Goal: Task Accomplishment & Management: Manage account settings

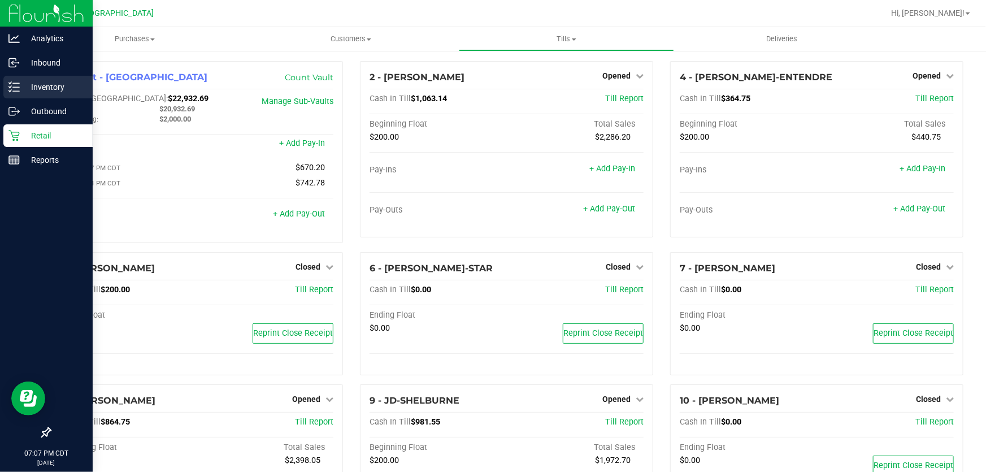
click at [38, 84] on p "Inventory" at bounding box center [54, 87] width 68 height 14
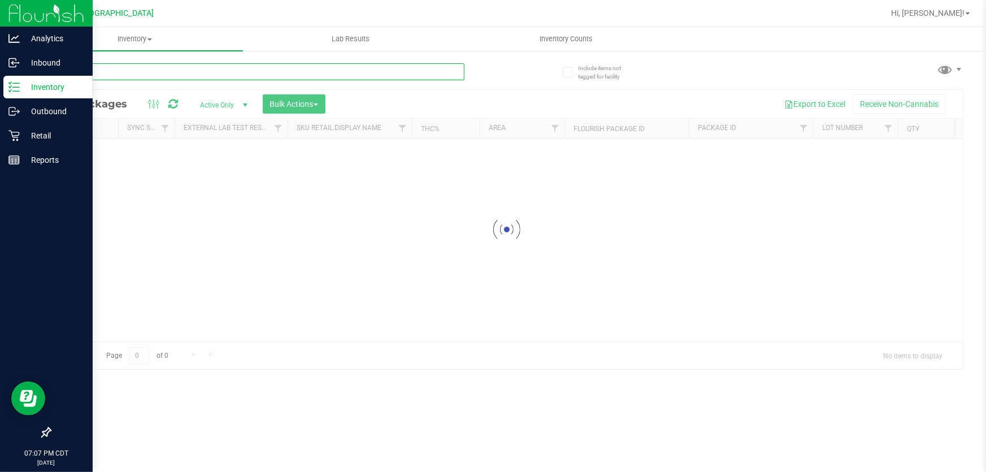
click at [202, 66] on input "text" at bounding box center [257, 71] width 415 height 17
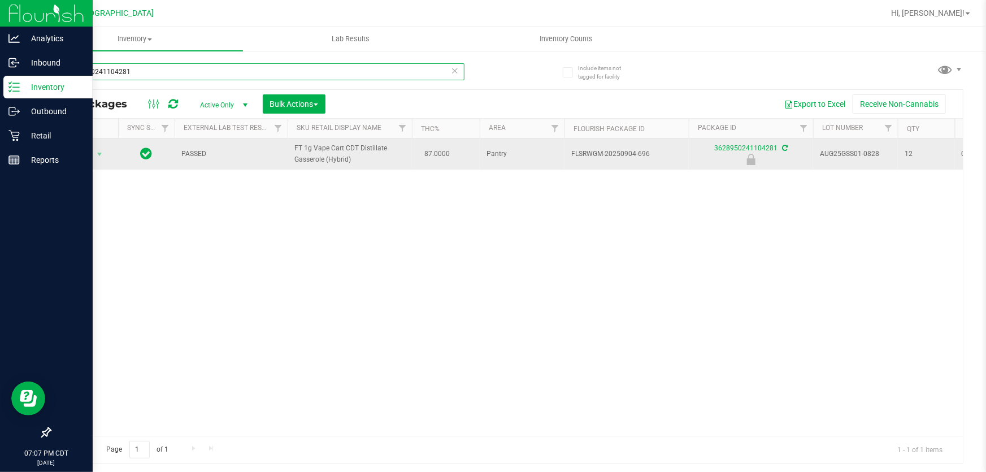
type input "3628950241104281"
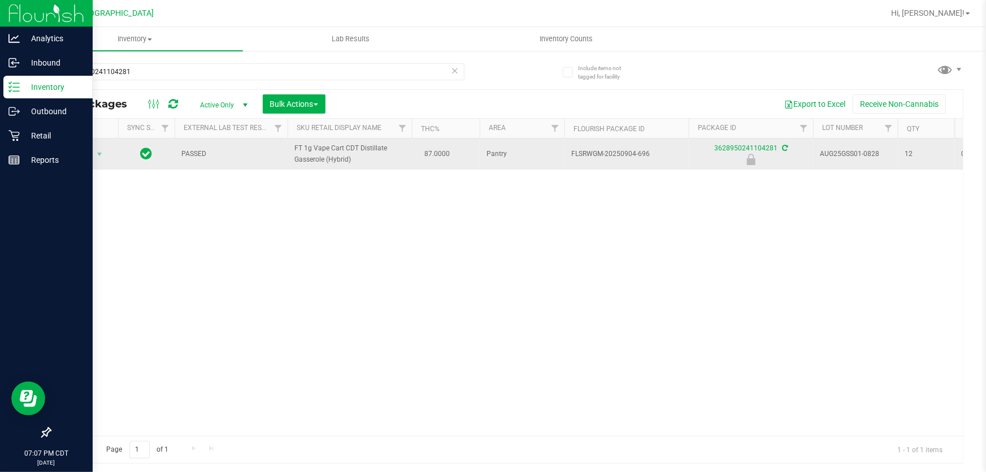
click at [76, 158] on span "Action" at bounding box center [77, 154] width 31 height 16
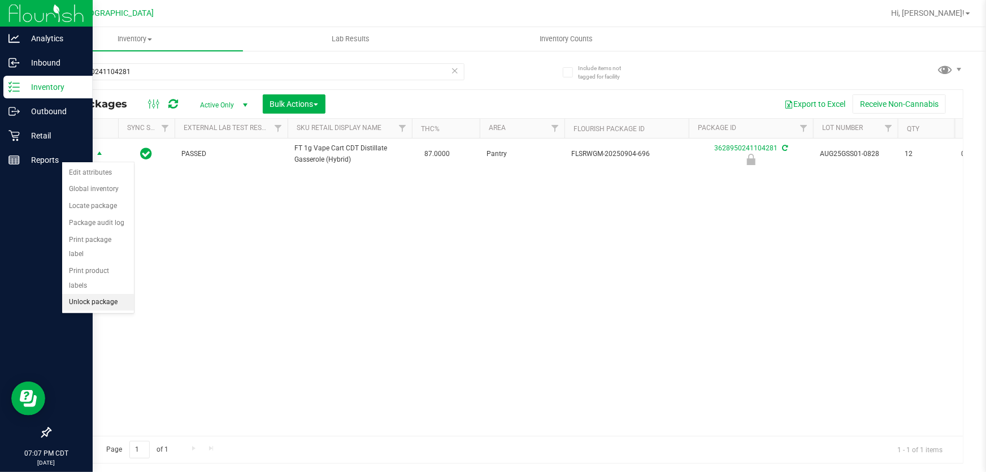
click at [110, 294] on li "Unlock package" at bounding box center [98, 302] width 72 height 17
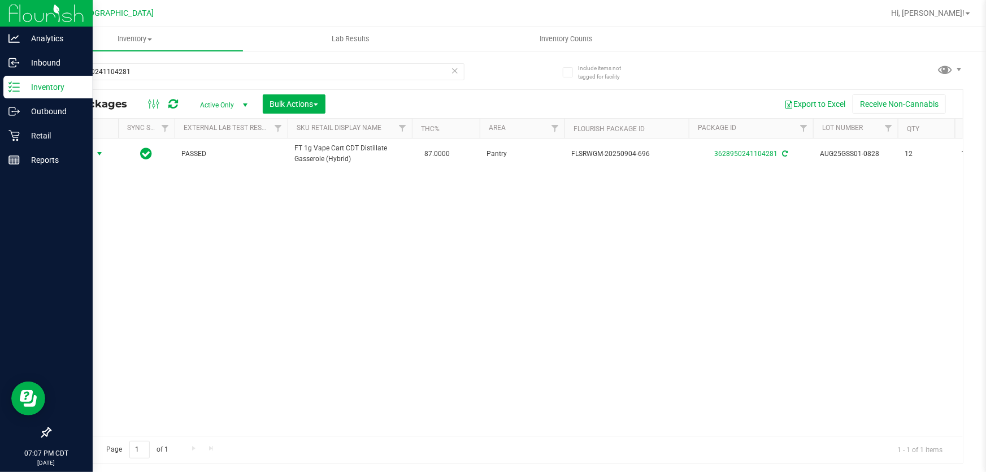
click at [89, 155] on span "Action" at bounding box center [77, 154] width 31 height 16
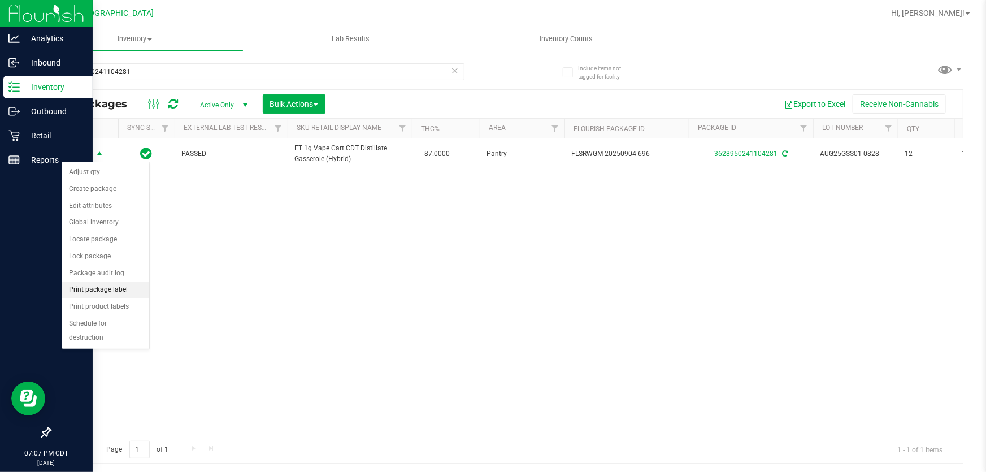
click at [110, 285] on li "Print package label" at bounding box center [105, 290] width 87 height 17
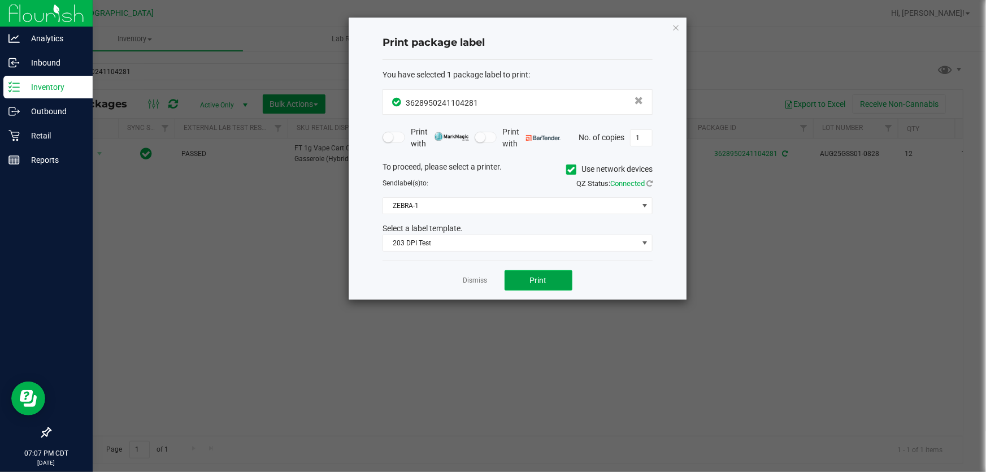
click at [507, 282] on button "Print" at bounding box center [539, 280] width 68 height 20
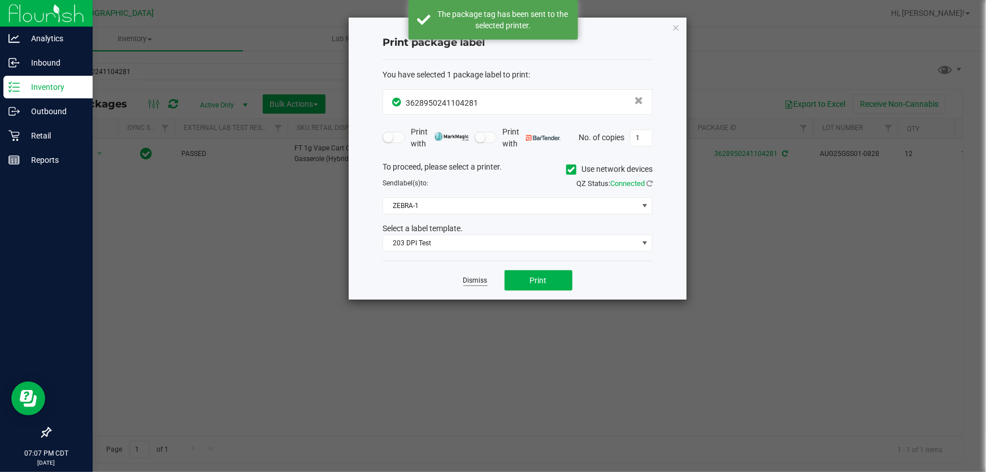
click at [472, 279] on link "Dismiss" at bounding box center [476, 281] width 24 height 10
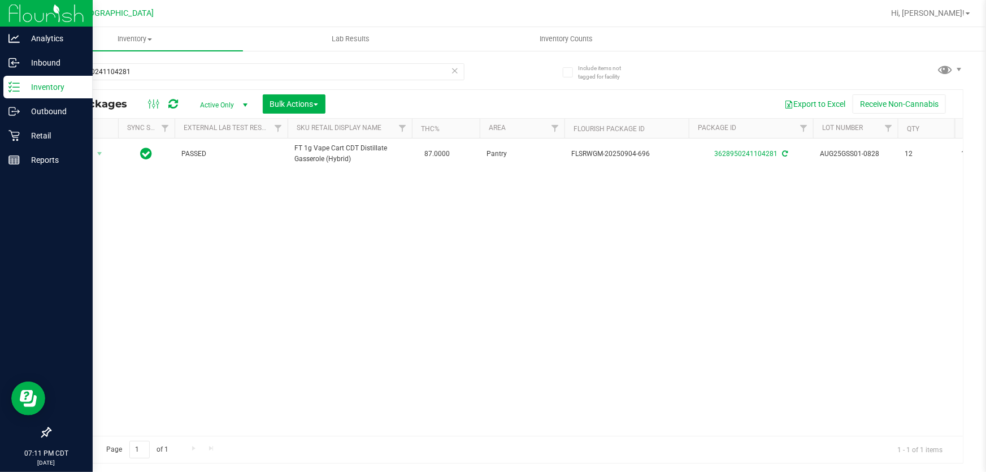
click at [455, 73] on icon at bounding box center [455, 70] width 8 height 14
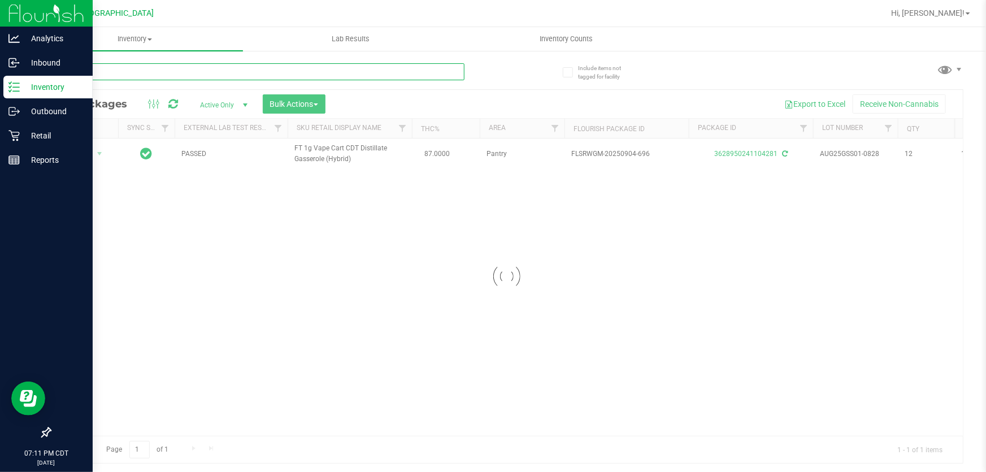
click at [447, 73] on input "text" at bounding box center [257, 71] width 415 height 17
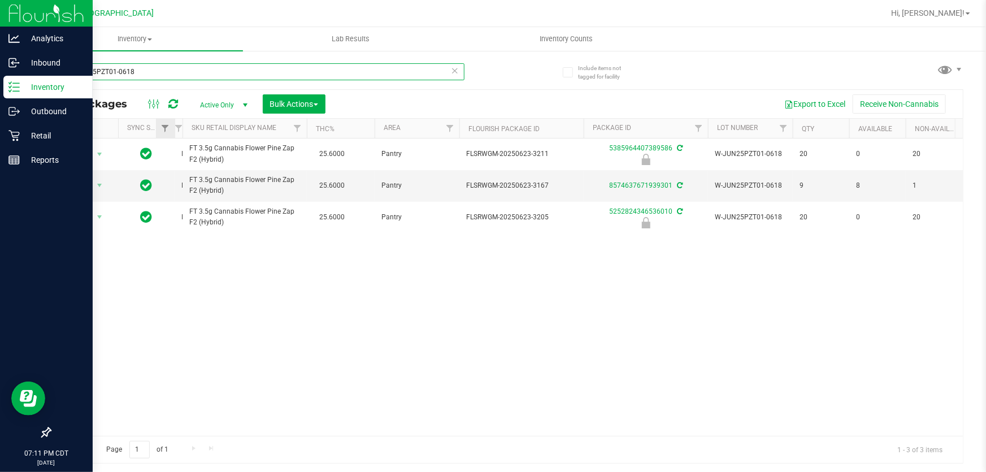
drag, startPoint x: 288, startPoint y: 124, endPoint x: 164, endPoint y: 122, distance: 123.8
click at [164, 122] on div "Actions Sync Status External Lab Test Result Sku Retail Display Name THC% Area …" at bounding box center [503, 128] width 906 height 19
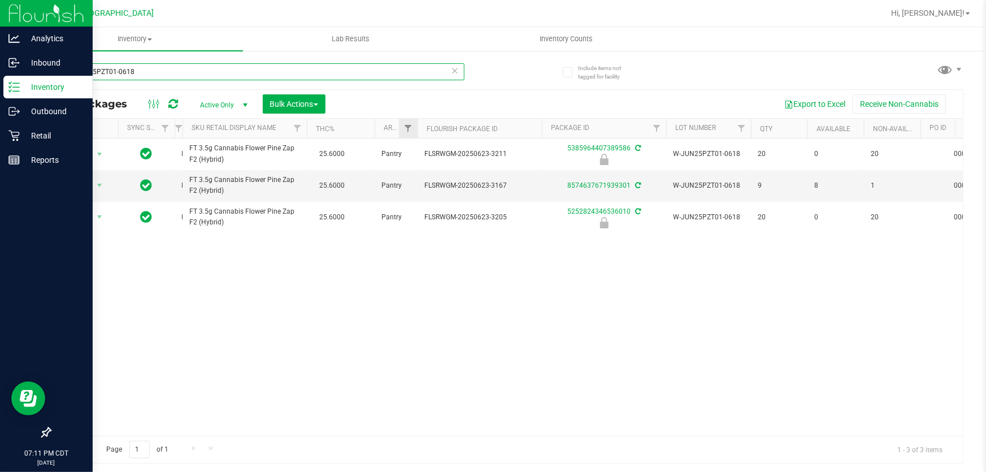
drag, startPoint x: 459, startPoint y: 126, endPoint x: 414, endPoint y: 122, distance: 44.9
click at [414, 122] on div "Actions Sync Status External Lab Test Result Sku Retail Display Name THC% Area …" at bounding box center [503, 128] width 906 height 19
type input "W-JUN25PZT01-0618"
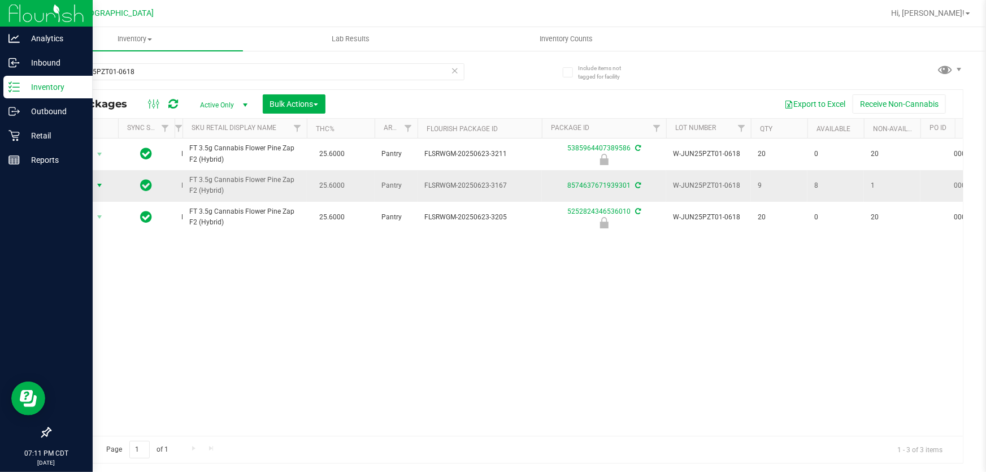
click at [86, 186] on span "Action" at bounding box center [77, 185] width 31 height 16
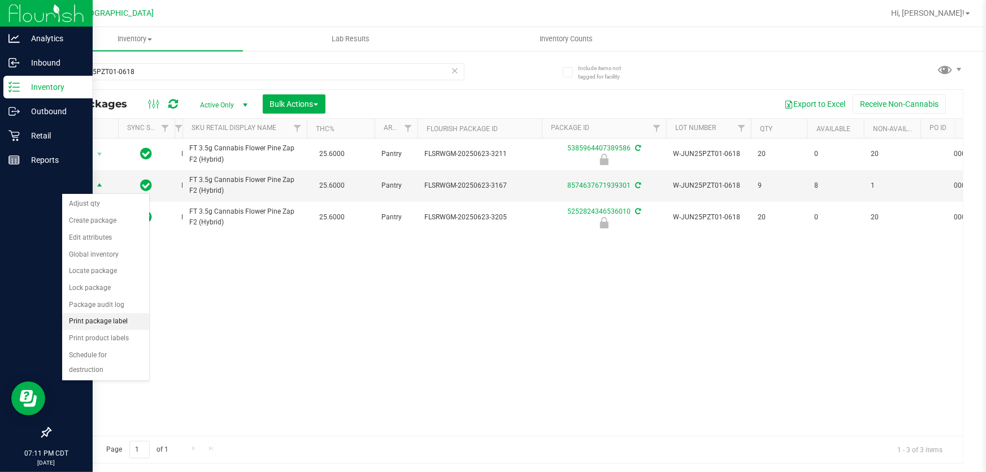
click at [116, 322] on li "Print package label" at bounding box center [105, 321] width 87 height 17
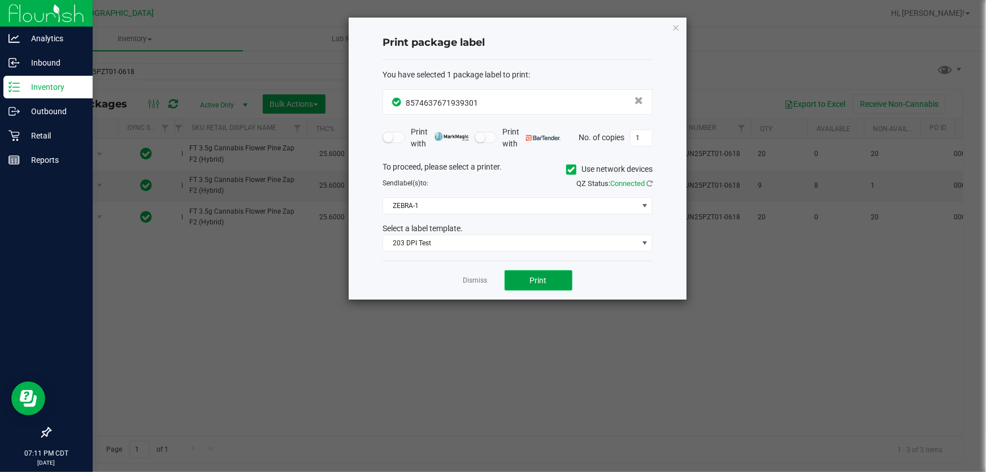
click at [523, 283] on button "Print" at bounding box center [539, 280] width 68 height 20
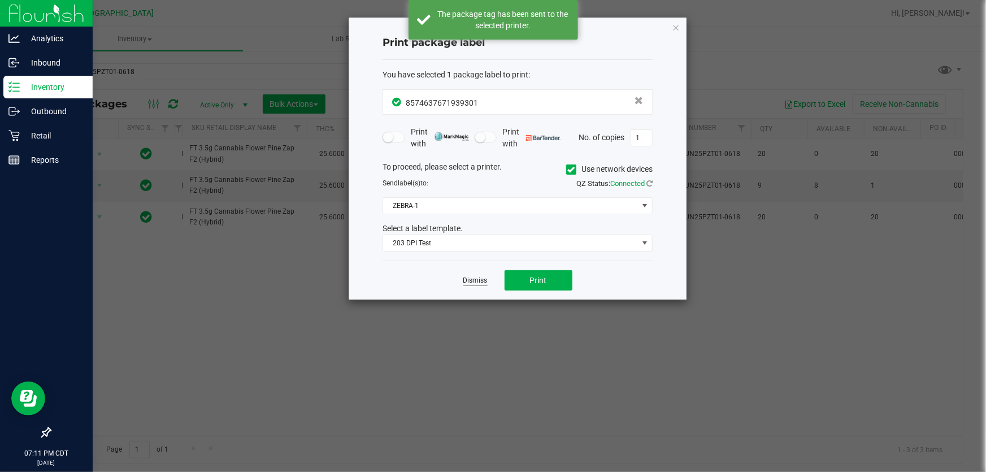
click at [479, 283] on link "Dismiss" at bounding box center [476, 281] width 24 height 10
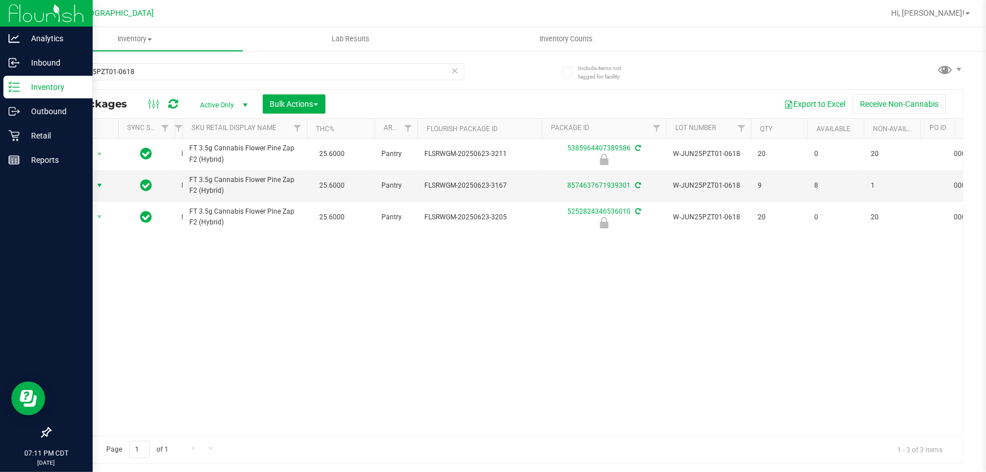
click at [456, 76] on icon at bounding box center [455, 70] width 8 height 14
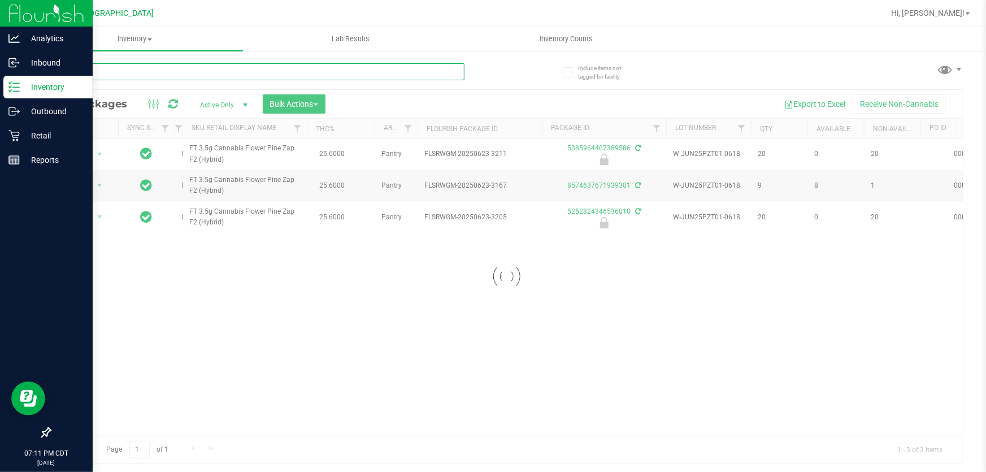
click at [454, 73] on input "text" at bounding box center [257, 71] width 415 height 17
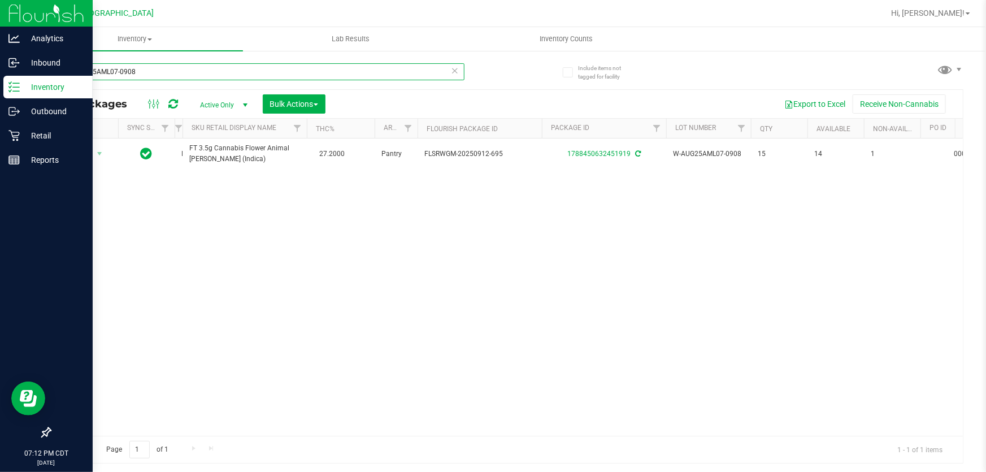
type input "W-AUG25AML07-0908"
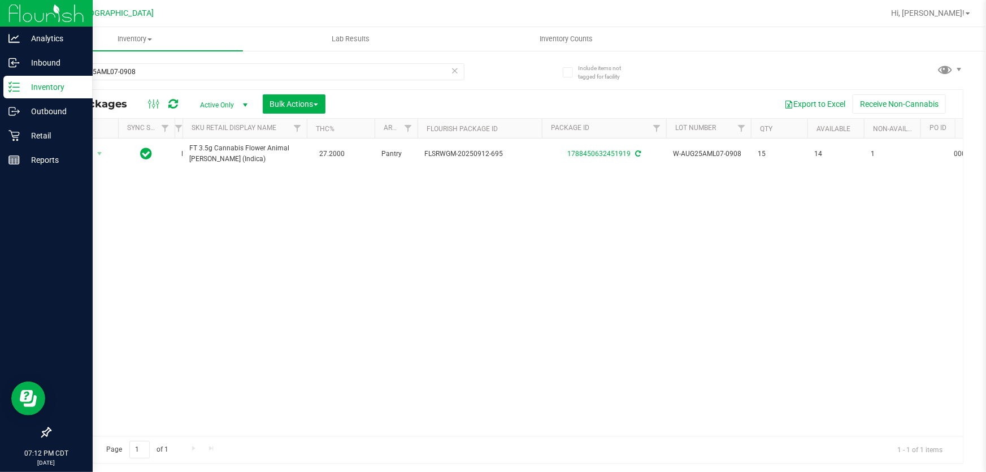
click at [456, 68] on icon at bounding box center [455, 70] width 8 height 14
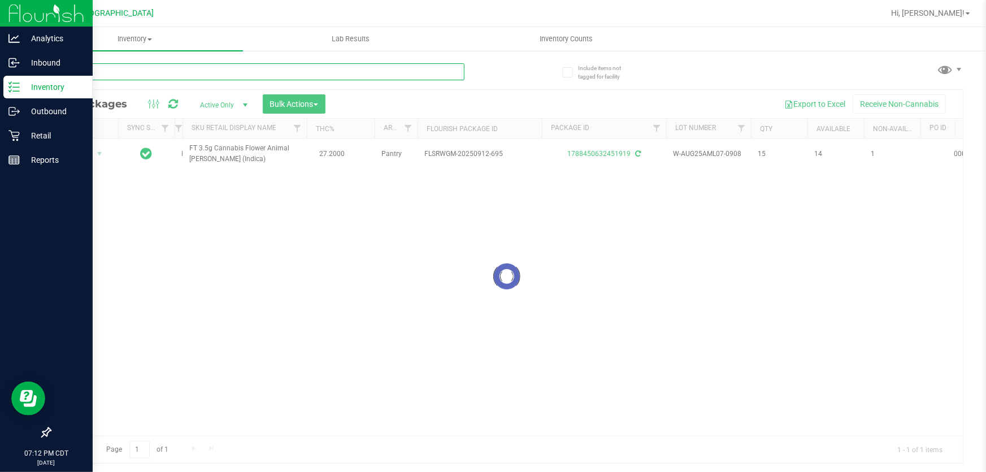
click at [439, 73] on input "text" at bounding box center [257, 71] width 415 height 17
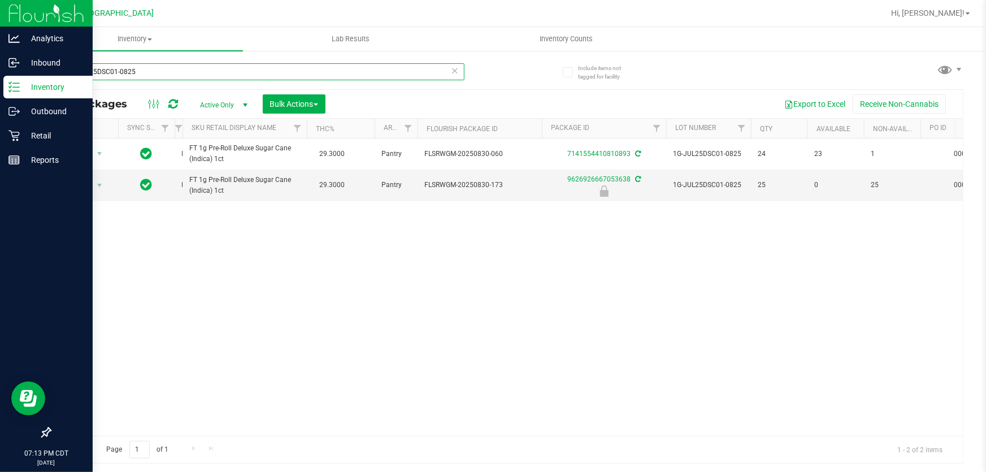
type input "1G-JUL25DSC01-0825"
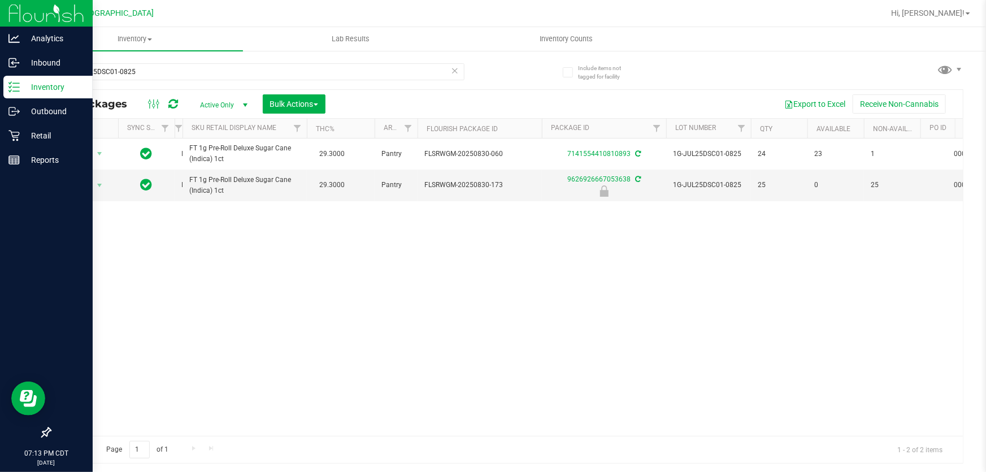
click at [454, 69] on icon at bounding box center [455, 70] width 8 height 14
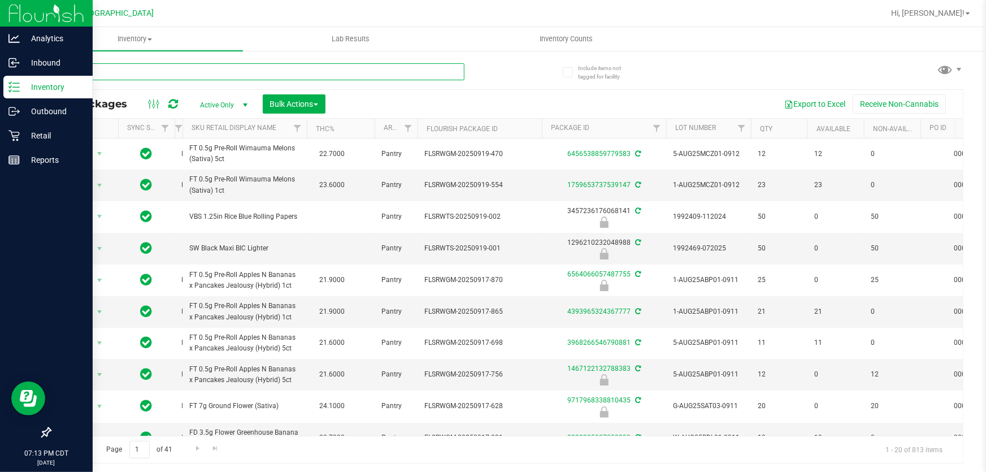
click at [226, 66] on input "text" at bounding box center [257, 71] width 415 height 17
type input "mango"
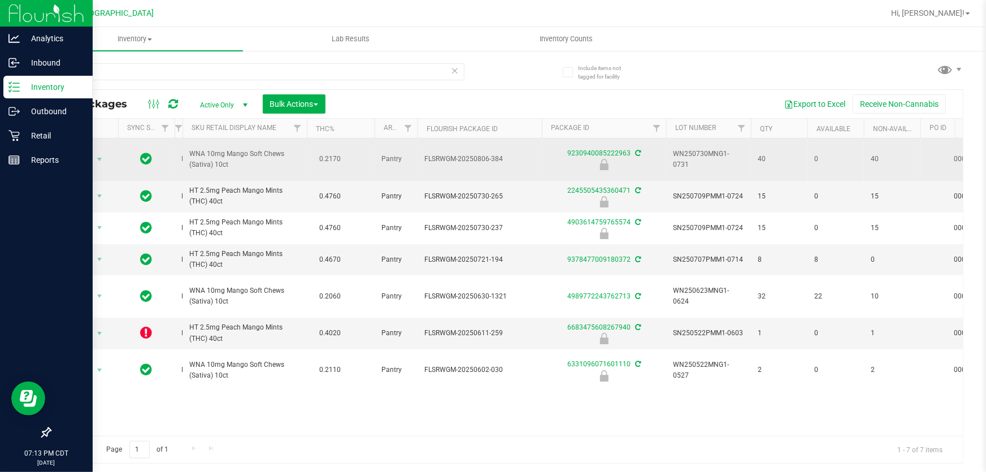
drag, startPoint x: 250, startPoint y: 163, endPoint x: 165, endPoint y: 141, distance: 88.2
copy tr "PASSED WNA 10mg Mango Soft Chews (Sativa) 10ct"
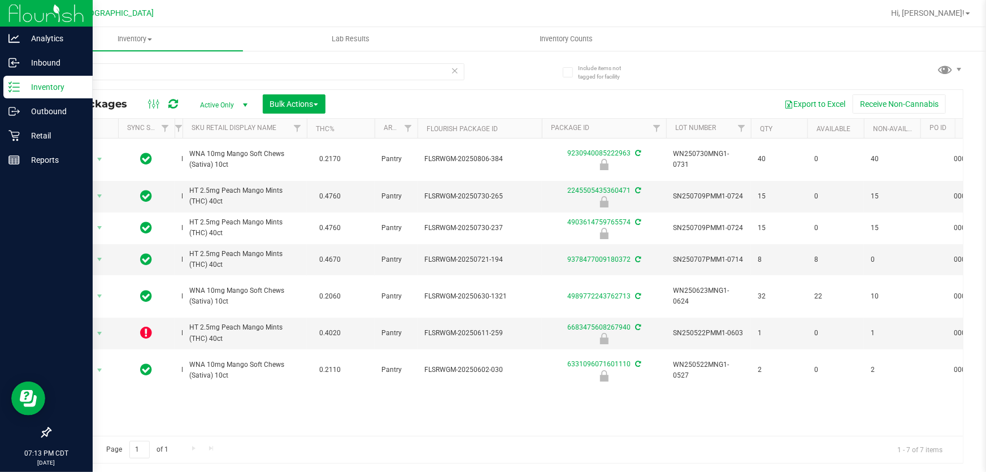
click at [458, 71] on icon at bounding box center [455, 70] width 8 height 14
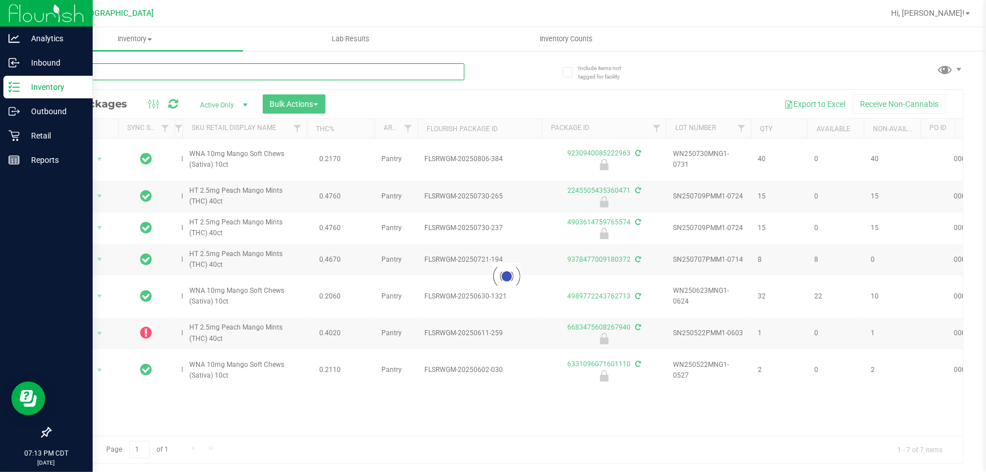
click at [429, 70] on input "text" at bounding box center [257, 71] width 415 height 17
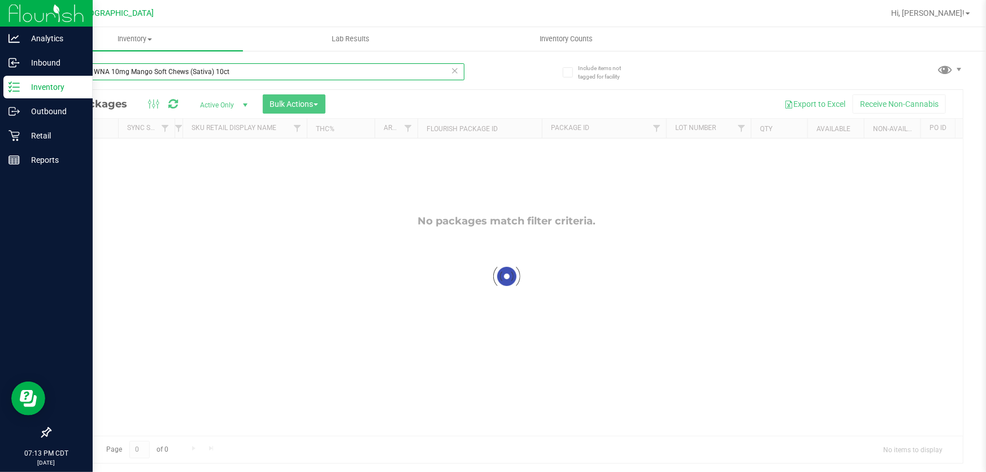
drag, startPoint x: 99, startPoint y: 73, endPoint x: 0, endPoint y: 94, distance: 101.8
click at [0, 84] on div "Analytics Inbound Inventory Outbound Retail Reports 07:13 PM CDT 09/25/2025 09/…" at bounding box center [493, 236] width 986 height 472
type input "WNA 10mg Mango Soft Chews (Sativa) 10ct"
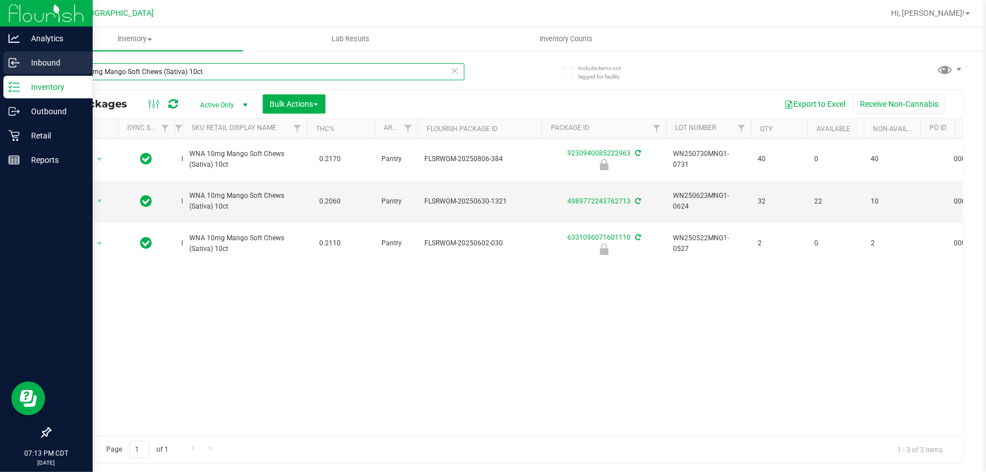
drag, startPoint x: 275, startPoint y: 69, endPoint x: 0, endPoint y: 69, distance: 274.7
click at [0, 69] on div "Analytics Inbound Inventory Outbound Retail Reports 07:13 PM CDT 09/25/2025 09/…" at bounding box center [493, 236] width 986 height 472
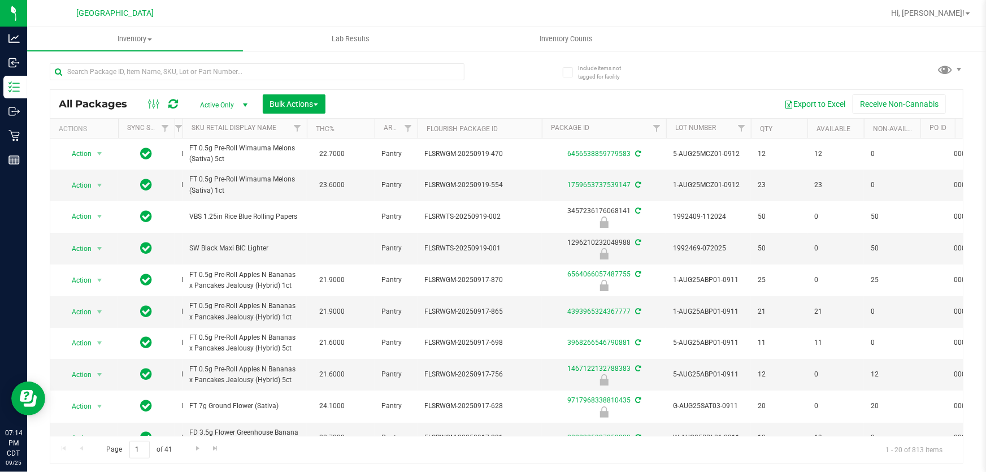
click at [168, 81] on div at bounding box center [257, 76] width 415 height 26
click at [165, 76] on input "text" at bounding box center [257, 71] width 415 height 17
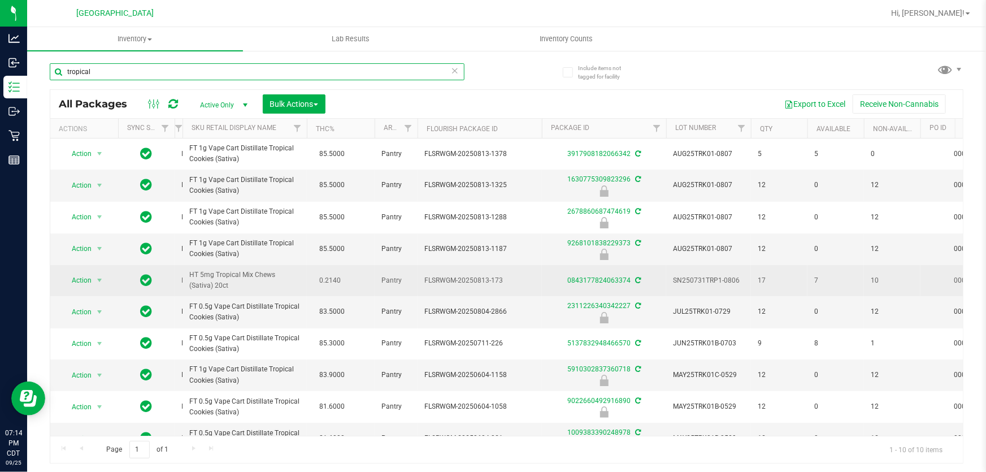
type input "tropical"
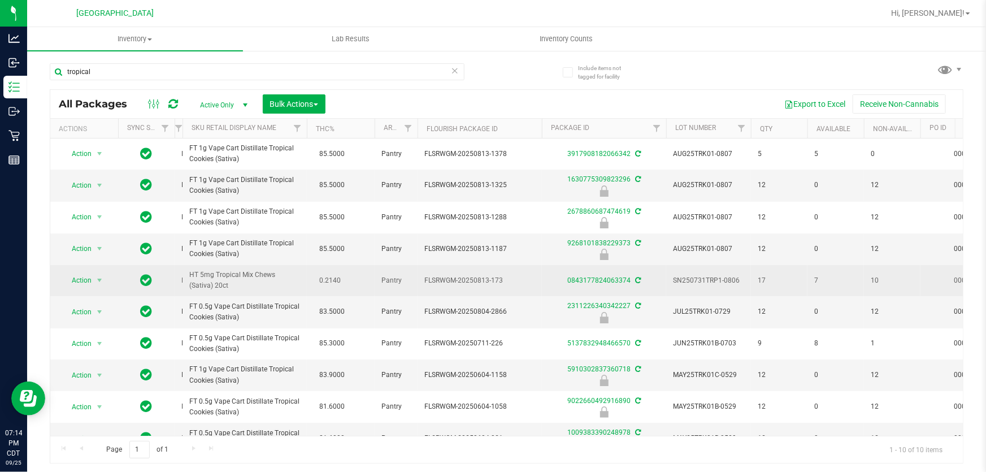
drag, startPoint x: 263, startPoint y: 284, endPoint x: 176, endPoint y: 272, distance: 87.9
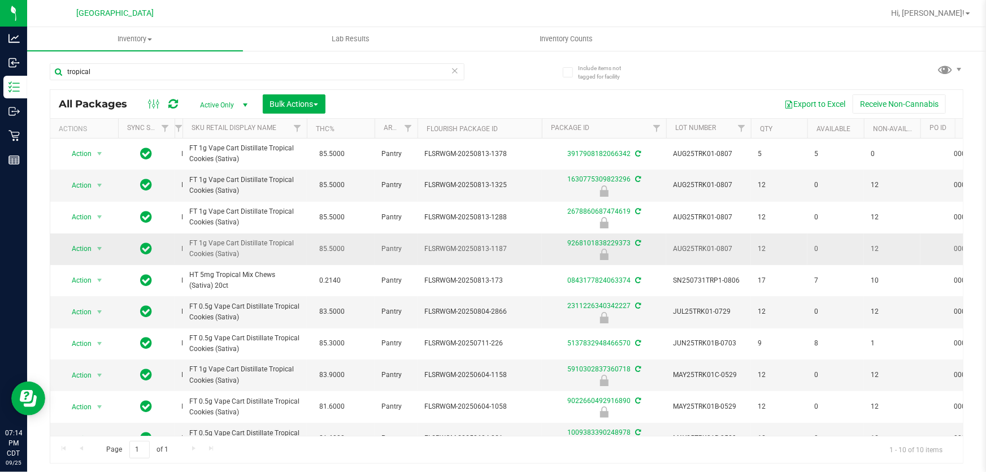
drag, startPoint x: 196, startPoint y: 279, endPoint x: 306, endPoint y: 262, distance: 111.1
click at [306, 262] on td "FT 1g Vape Cart Distillate Tropical Cookies (Sativa)" at bounding box center [245, 249] width 124 height 32
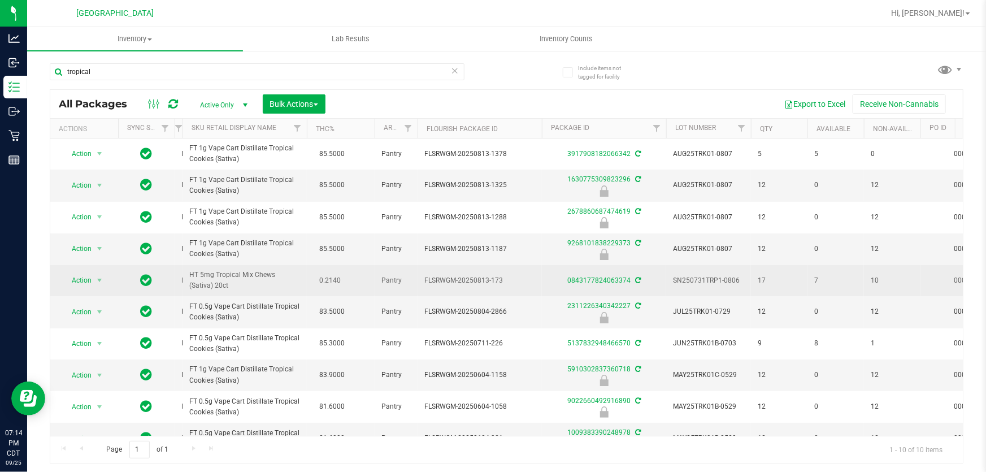
drag, startPoint x: 215, startPoint y: 290, endPoint x: 188, endPoint y: 272, distance: 32.3
click at [188, 272] on td "HT 5mg Tropical Mix Chews (Sativa) 20ct" at bounding box center [245, 280] width 124 height 31
copy span "HT 5mg Tropical Mix Chews (Sativa) 20ct"
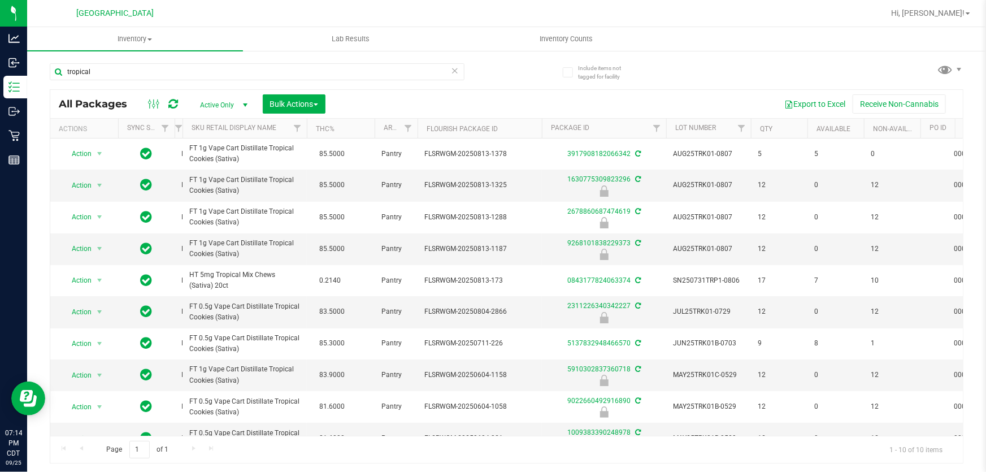
click at [458, 67] on icon at bounding box center [455, 70] width 8 height 14
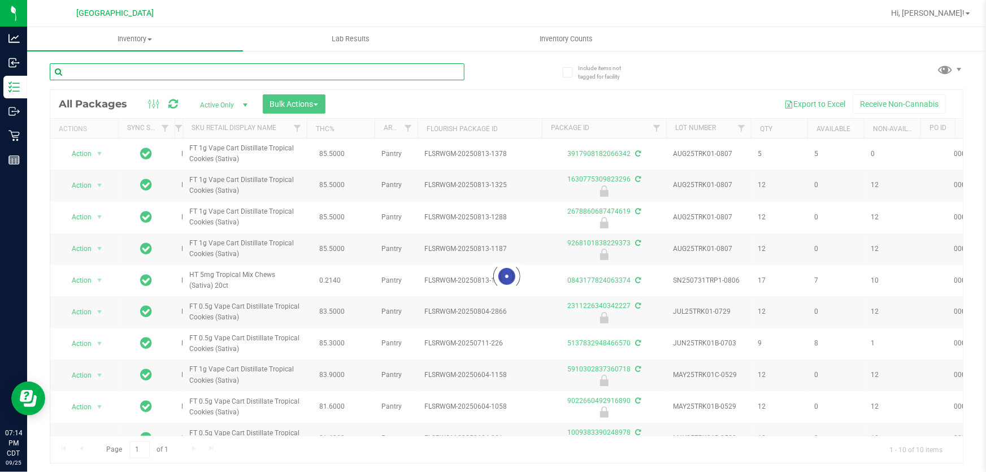
click at [435, 67] on input "text" at bounding box center [257, 71] width 415 height 17
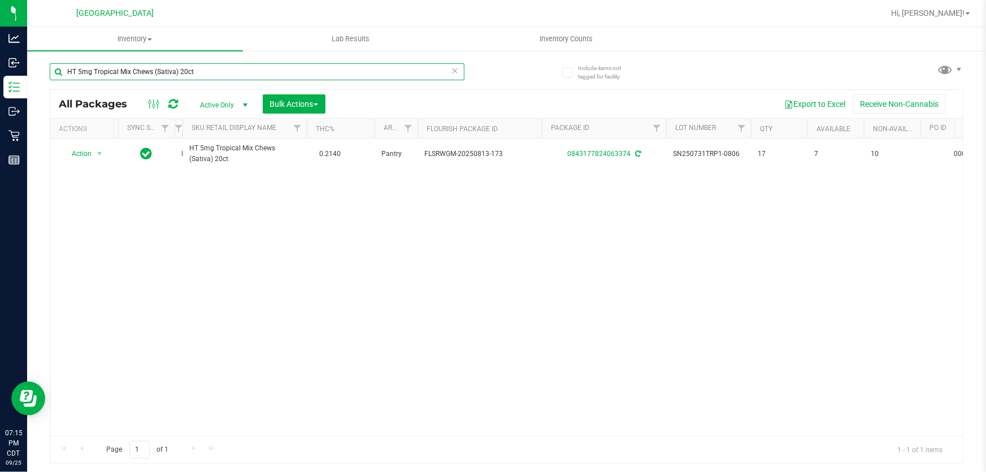
click at [459, 72] on input "HT 5mg Tropical Mix Chews (Sativa) 20ct" at bounding box center [257, 71] width 415 height 17
type input "HT 5mg Tropical Mix Chews (Sativa) 20ct"
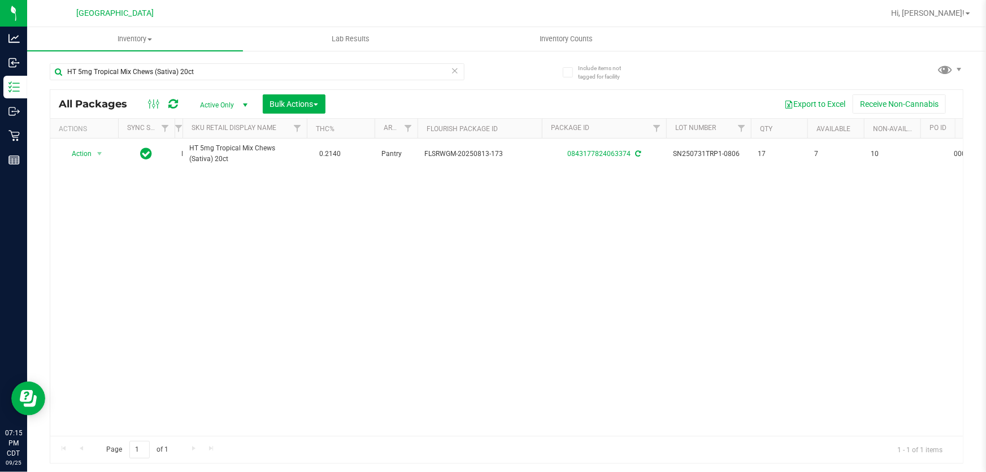
click at [453, 73] on icon at bounding box center [455, 70] width 8 height 14
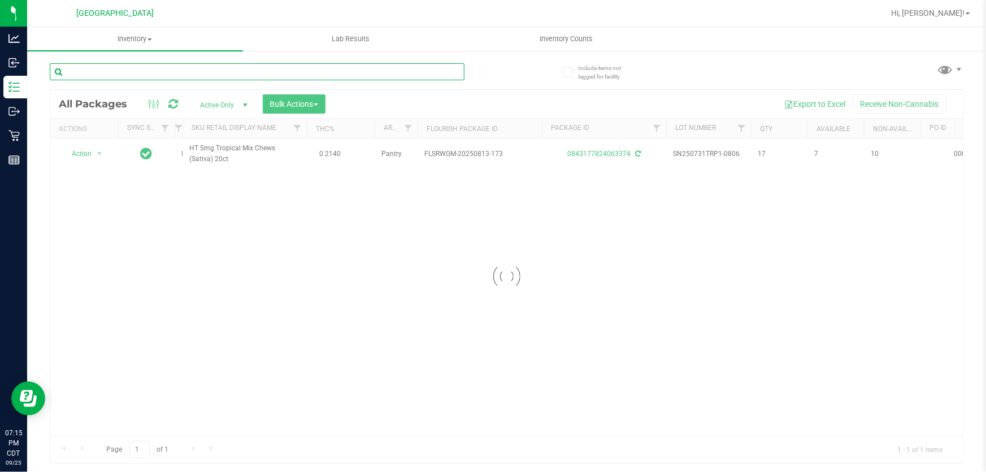
click at [451, 71] on input "text" at bounding box center [257, 71] width 415 height 17
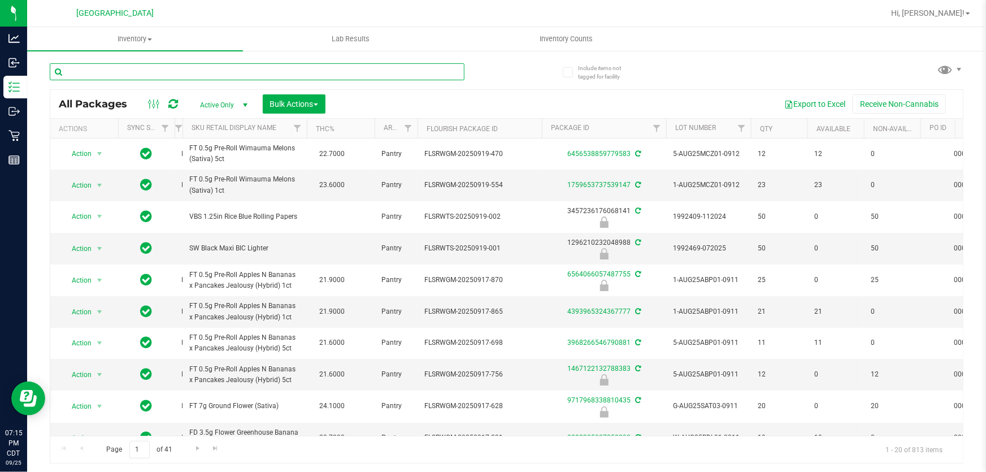
click at [371, 77] on input "text" at bounding box center [257, 71] width 415 height 17
type input "SN250721MC1-0724"
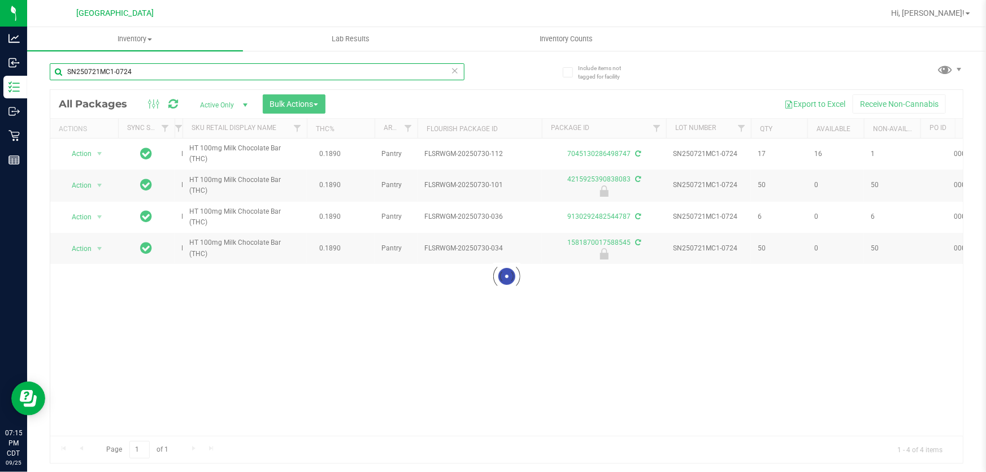
type input "2026-01-31"
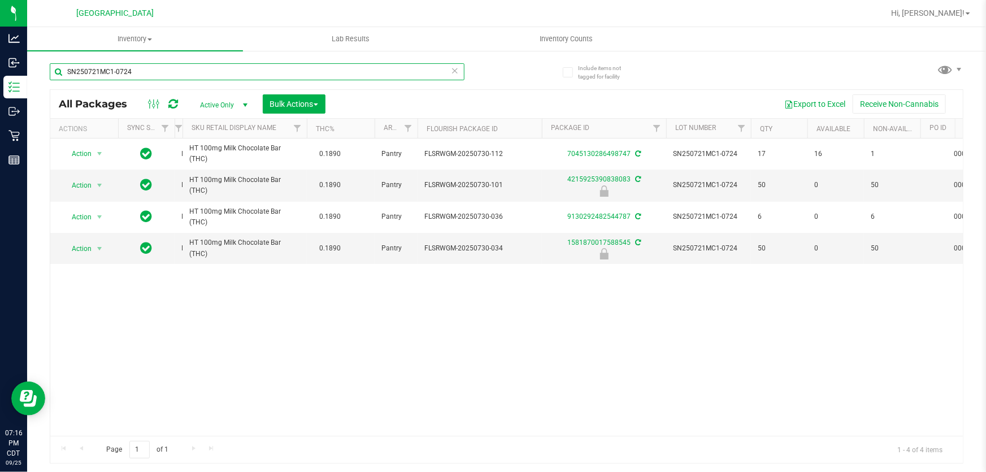
type input "SN250721MC1-0724"
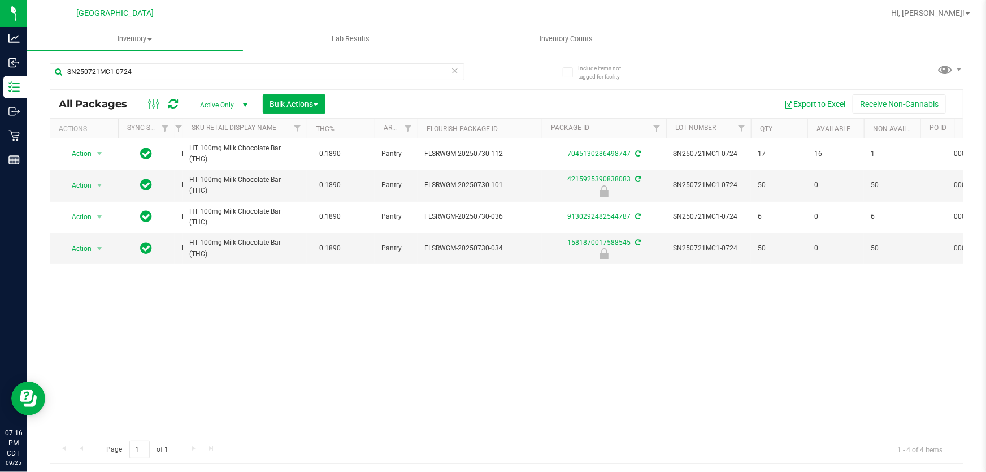
click at [453, 67] on icon at bounding box center [455, 70] width 8 height 14
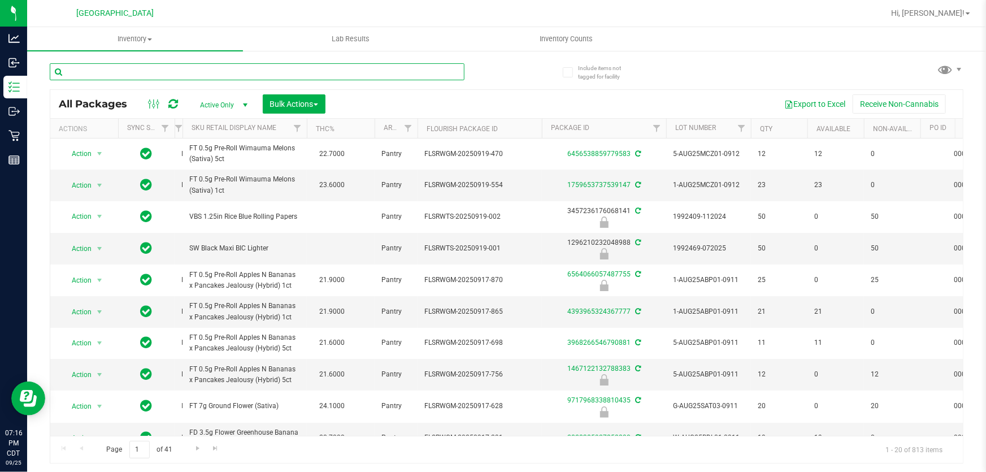
click at [319, 70] on input "text" at bounding box center [257, 71] width 415 height 17
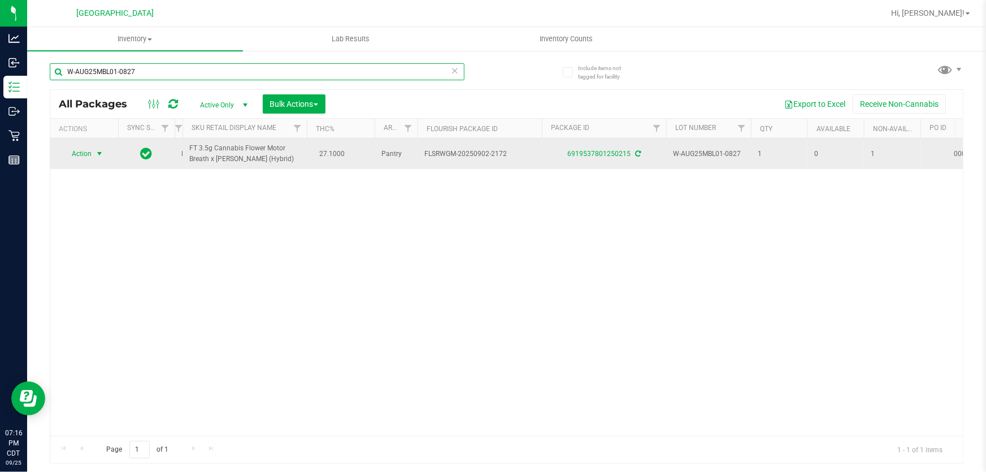
type input "W-AUG25MBL01-0827"
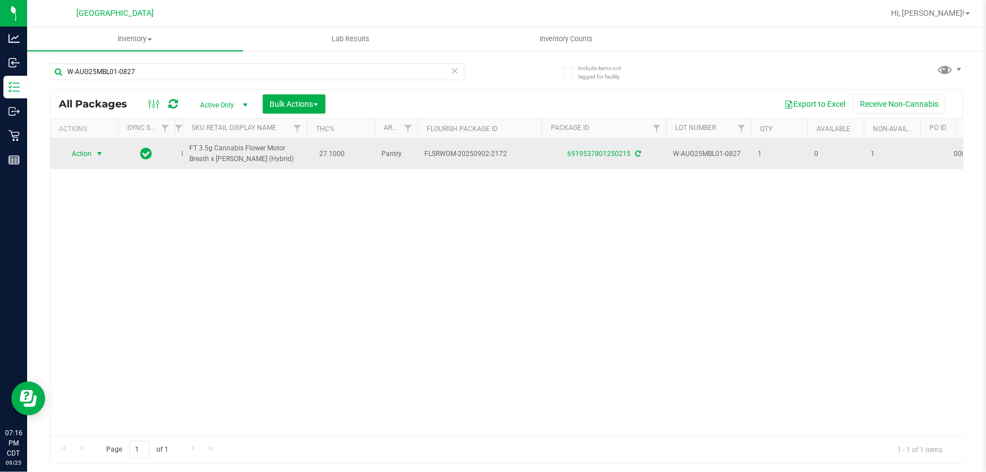
click at [86, 153] on span "Action" at bounding box center [77, 154] width 31 height 16
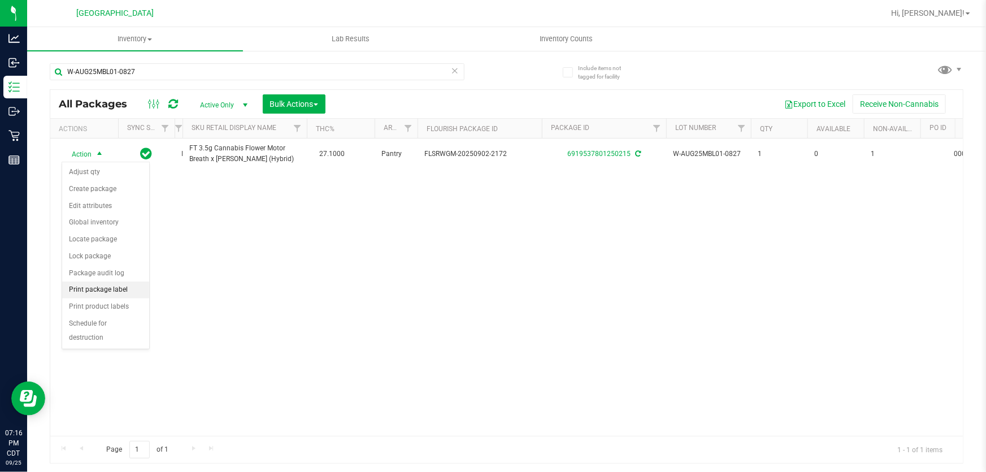
click at [110, 289] on li "Print package label" at bounding box center [105, 290] width 87 height 17
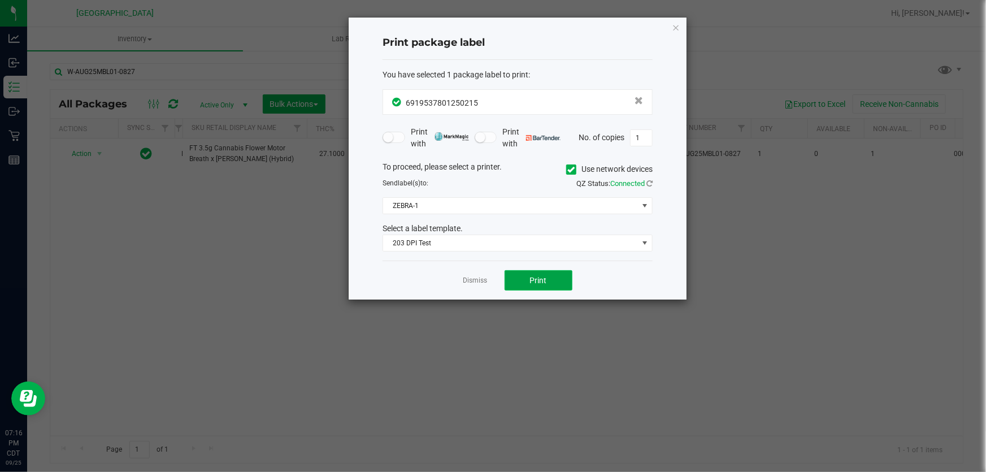
click at [527, 275] on button "Print" at bounding box center [539, 280] width 68 height 20
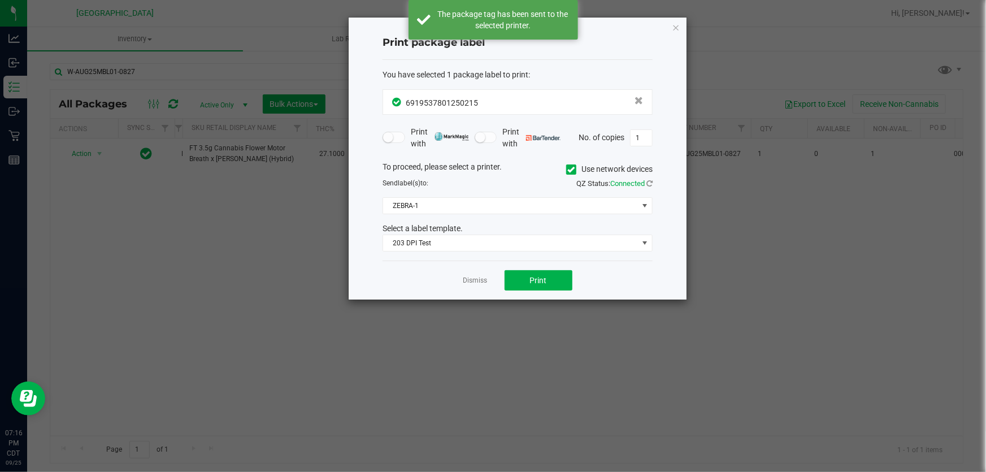
click at [469, 282] on link "Dismiss" at bounding box center [476, 281] width 24 height 10
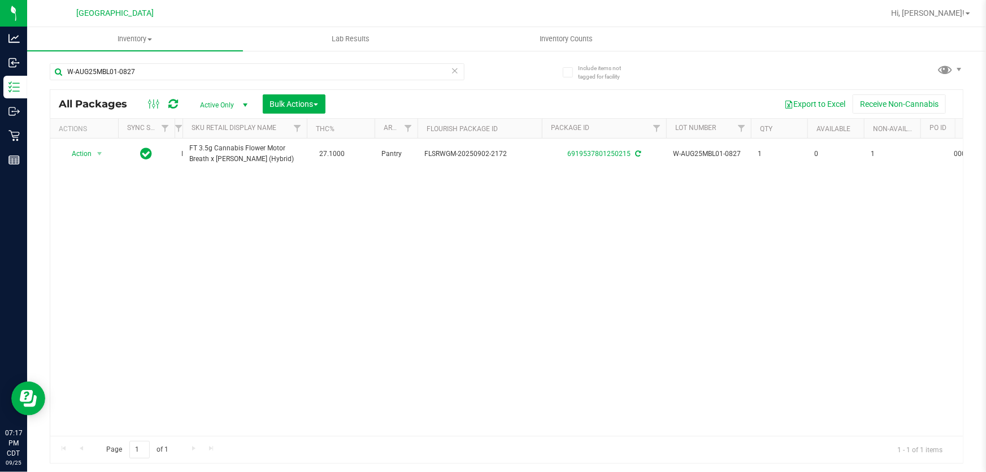
click at [453, 69] on icon at bounding box center [455, 70] width 8 height 14
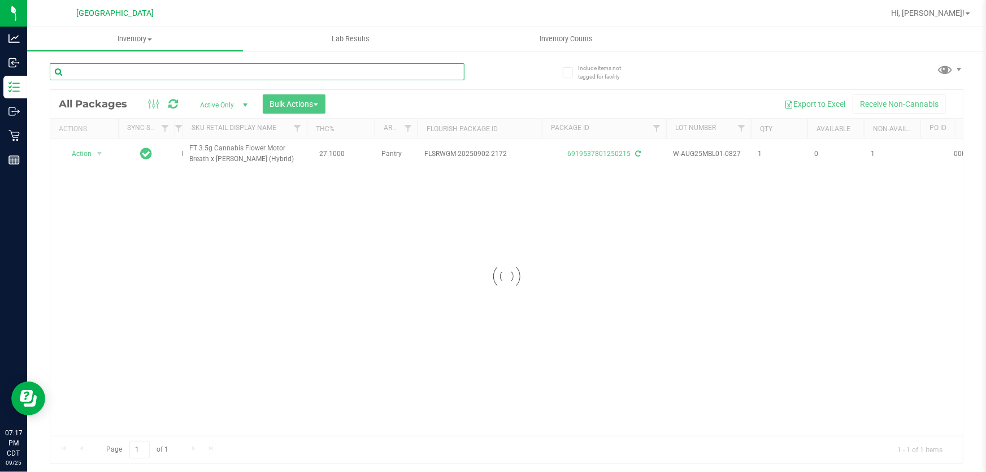
click at [445, 71] on input "text" at bounding box center [257, 71] width 415 height 17
type input "SN250716DC1-0721"
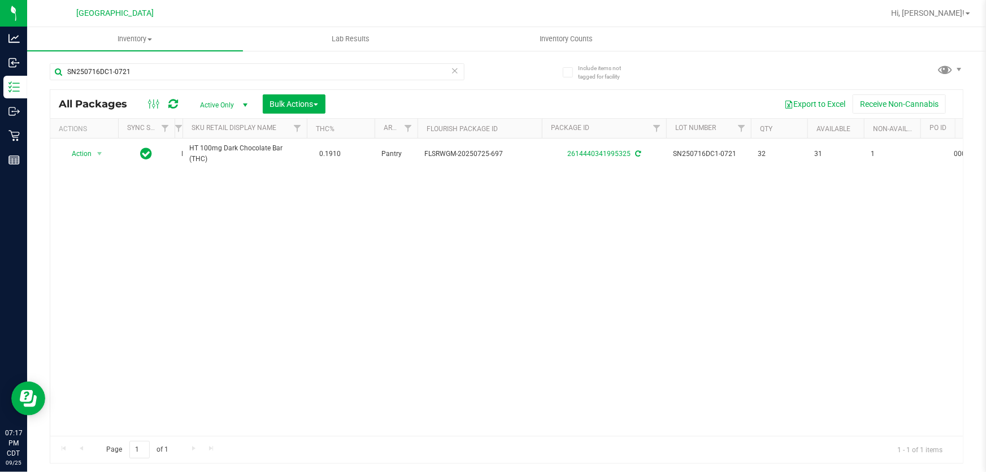
click at [454, 68] on icon at bounding box center [455, 70] width 8 height 14
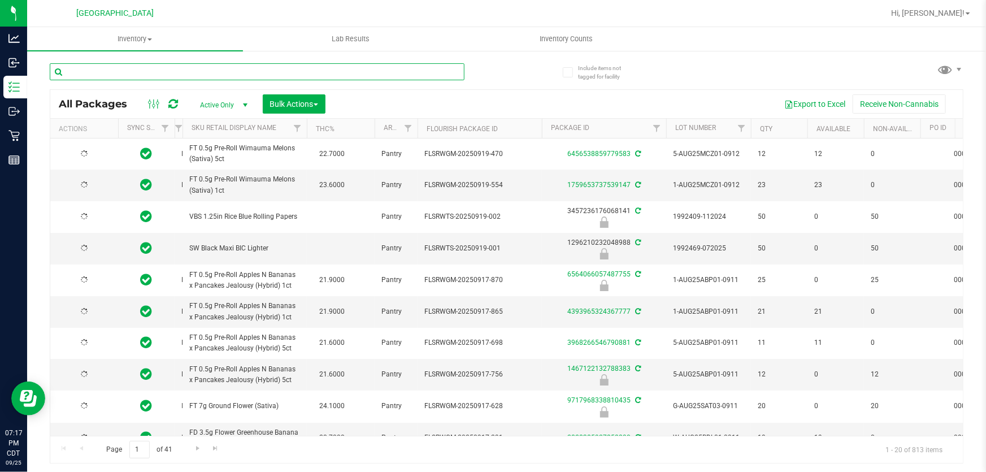
click at [416, 68] on input "text" at bounding box center [257, 71] width 415 height 17
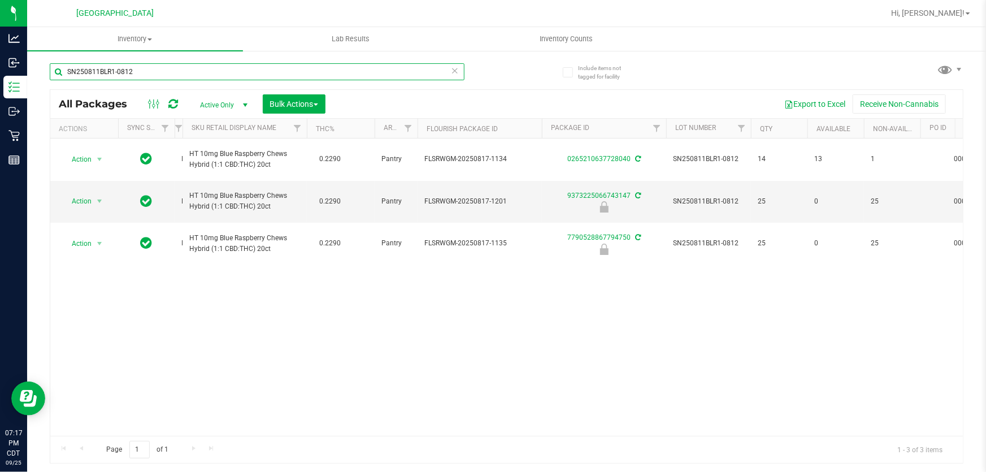
type input "SN250811BLR1-0812"
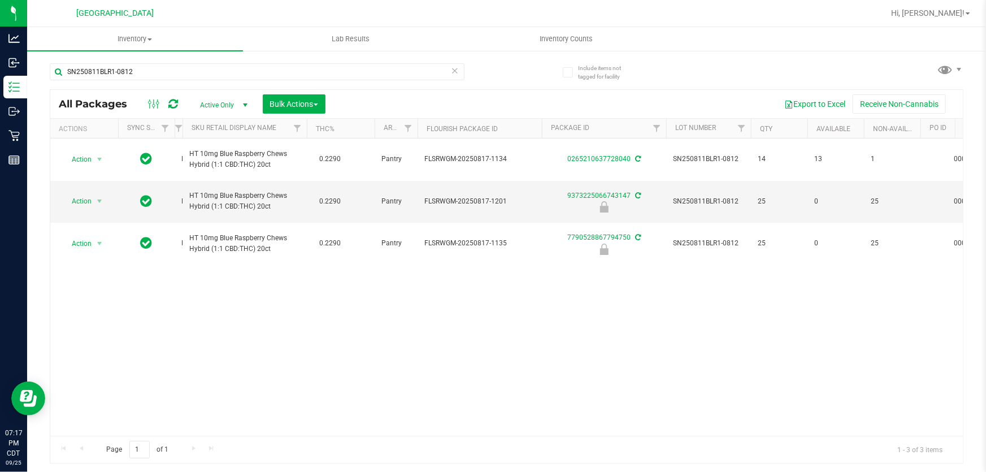
click at [455, 68] on icon at bounding box center [455, 70] width 8 height 14
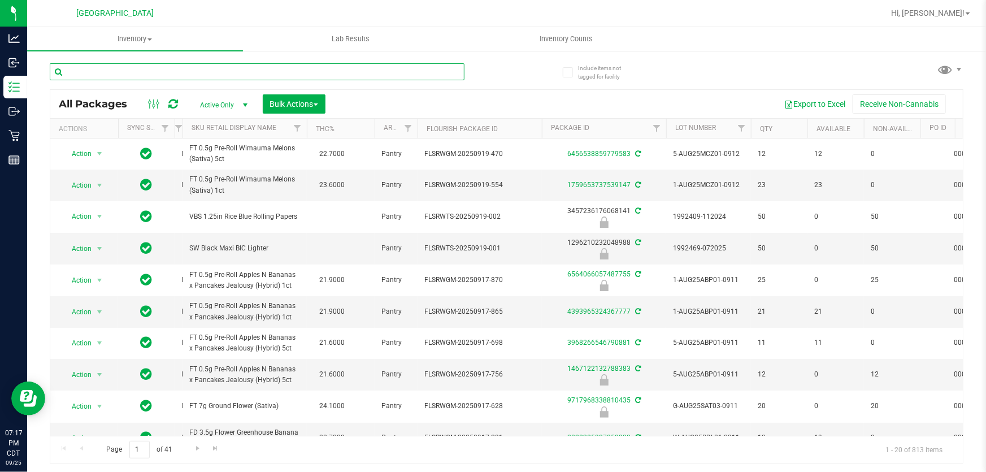
click at [444, 64] on input "text" at bounding box center [257, 71] width 415 height 17
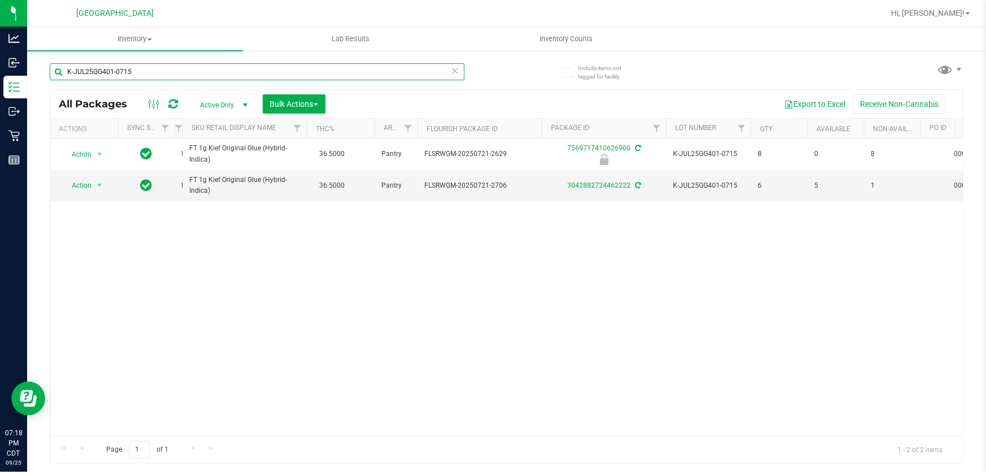
type input "K-JUL25GG401-0715"
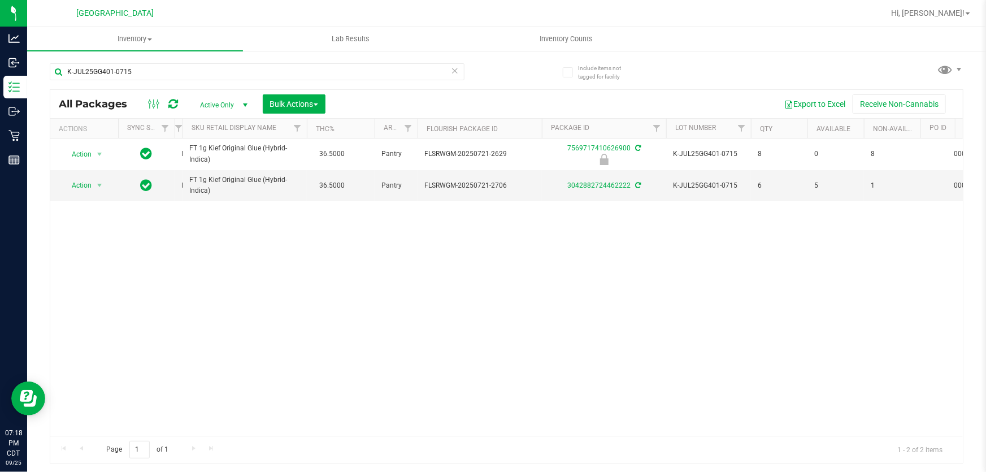
click at [453, 67] on icon at bounding box center [455, 70] width 8 height 14
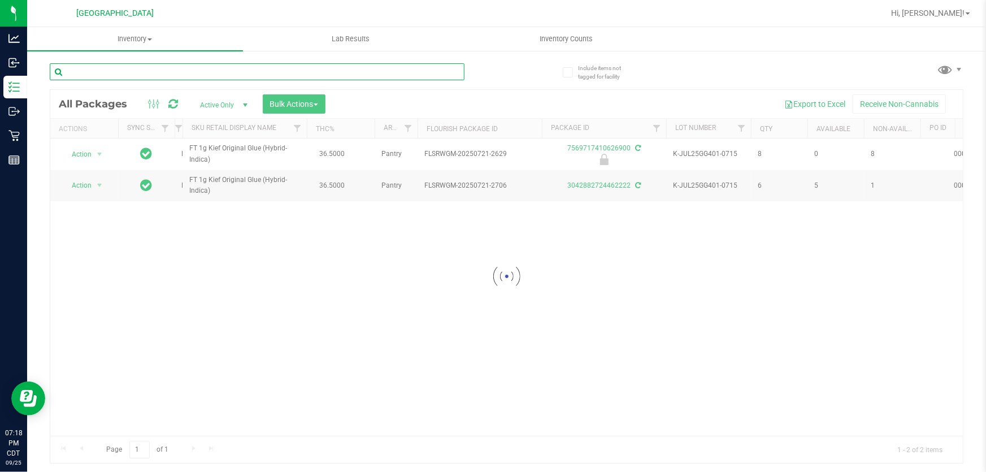
click at [432, 73] on input "text" at bounding box center [257, 71] width 415 height 17
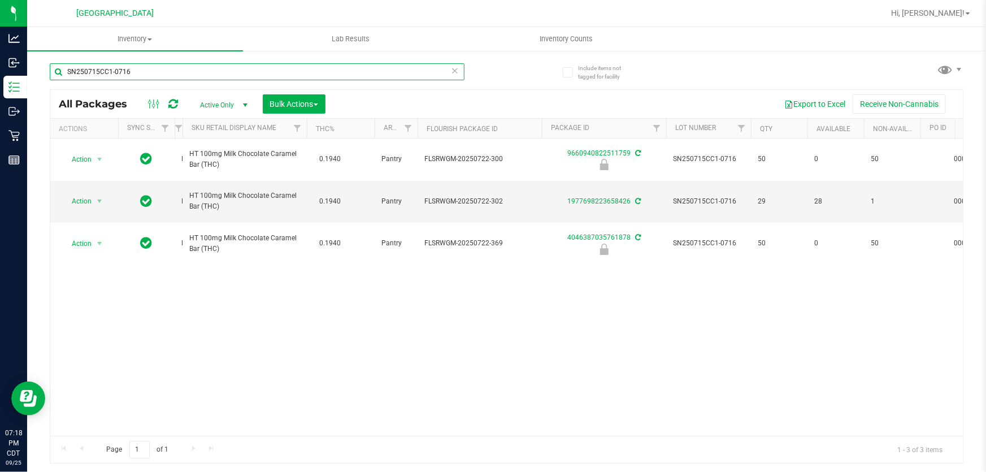
type input "SN250715CC1-0716"
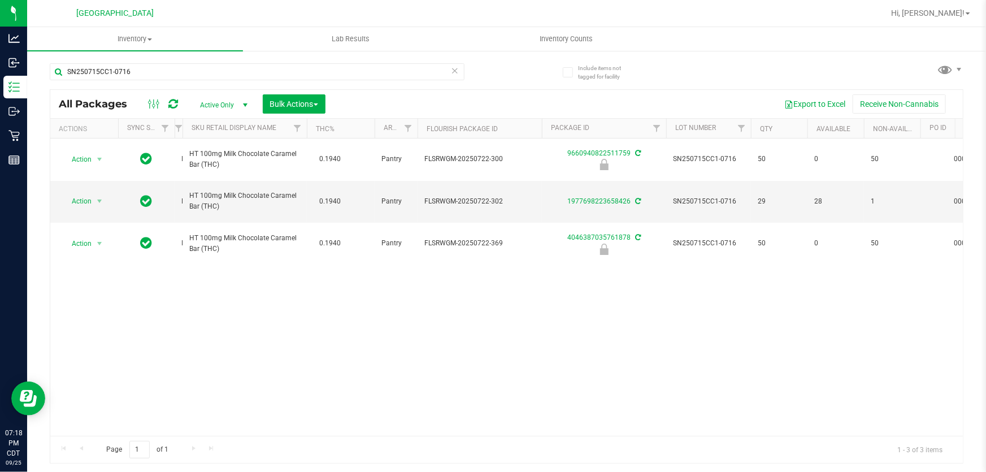
click at [453, 70] on icon at bounding box center [455, 70] width 8 height 14
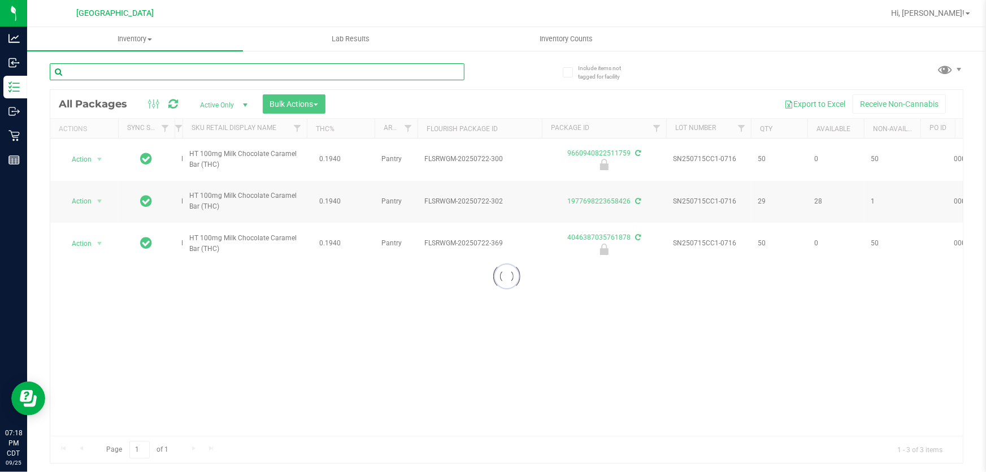
click at [414, 73] on input "text" at bounding box center [257, 71] width 415 height 17
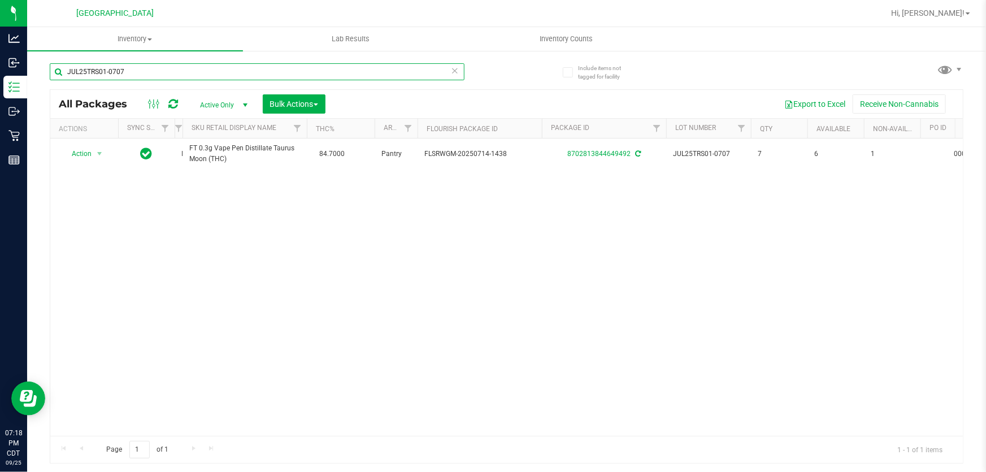
type input "JUL25TRS01-0707"
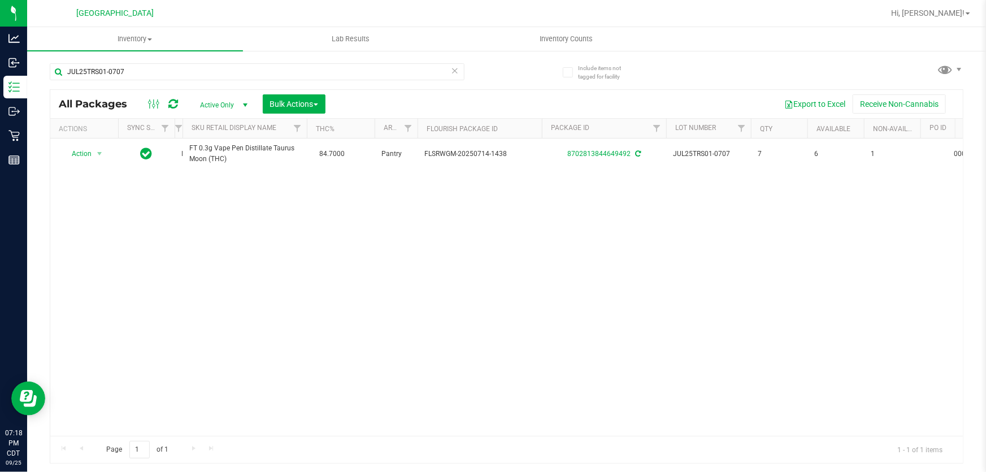
click at [453, 72] on icon at bounding box center [455, 70] width 8 height 14
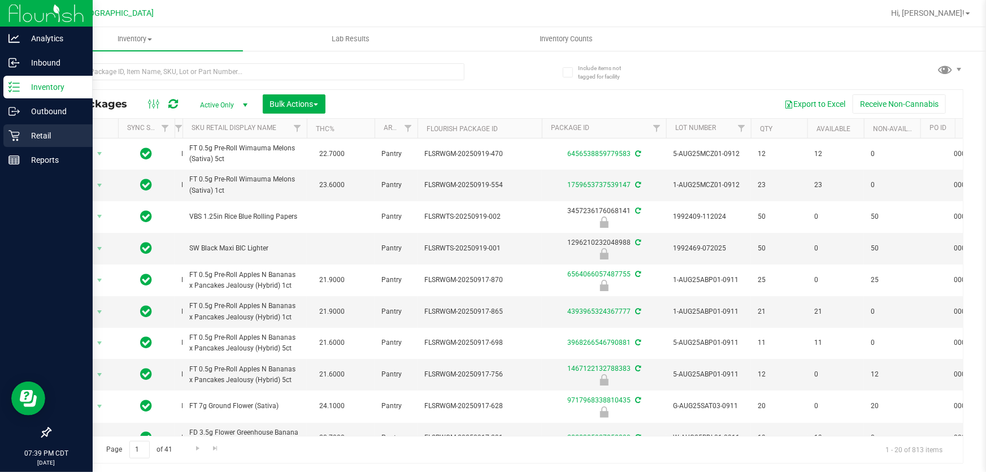
click at [41, 134] on p "Retail" at bounding box center [54, 136] width 68 height 14
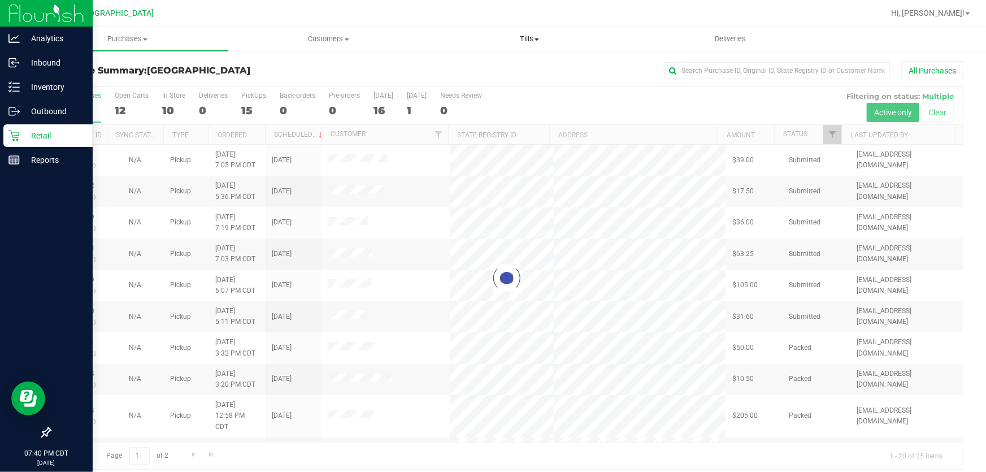
click at [531, 38] on span "Tills" at bounding box center [530, 39] width 200 height 10
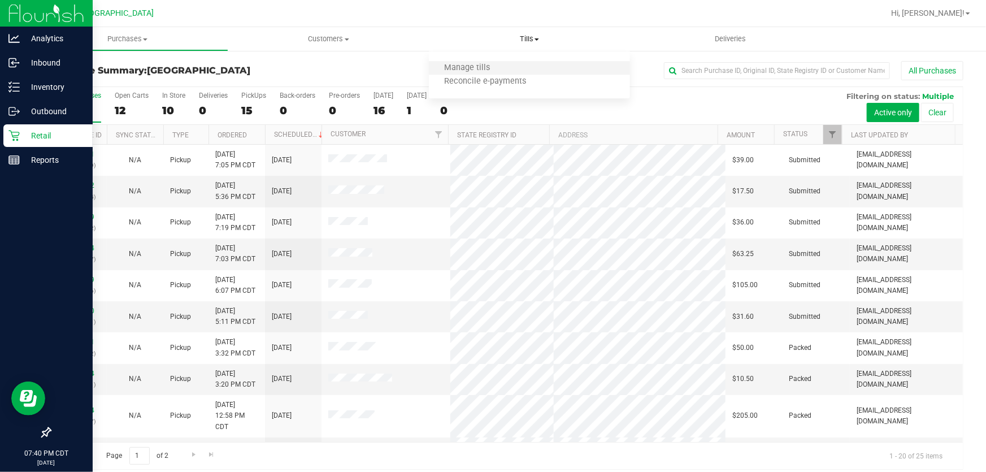
click at [517, 69] on li "Manage tills" at bounding box center [529, 69] width 201 height 14
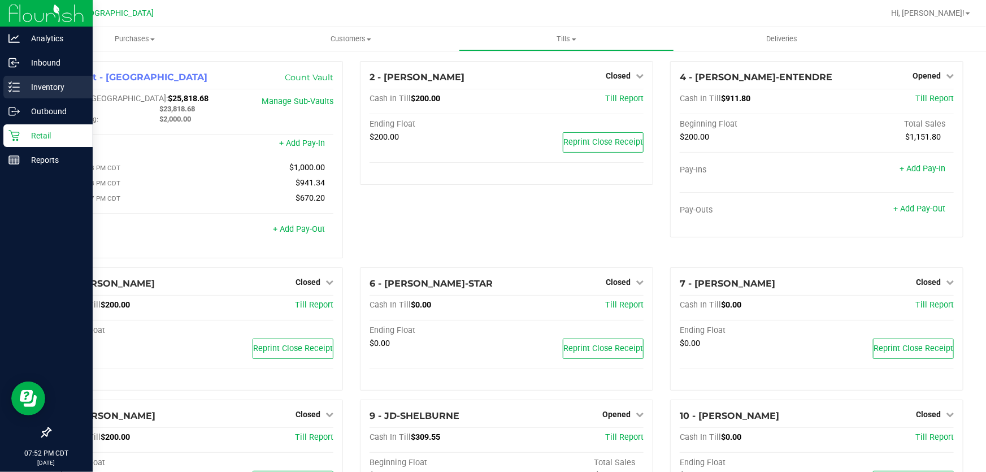
click at [41, 92] on p "Inventory" at bounding box center [54, 87] width 68 height 14
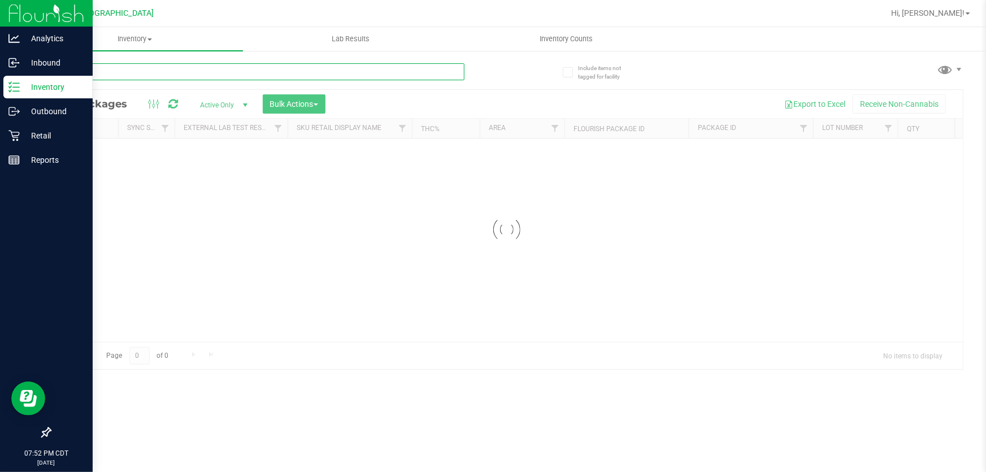
click at [161, 72] on input "text" at bounding box center [257, 71] width 415 height 17
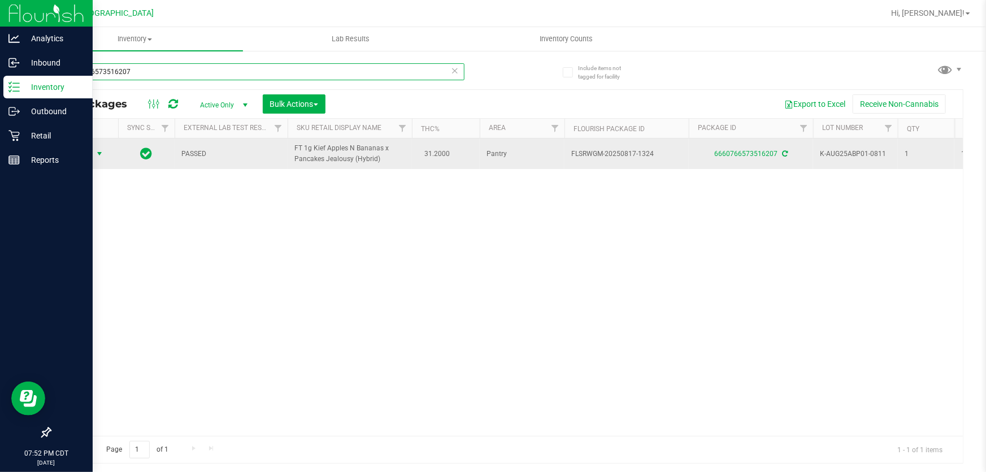
type input "6660766573516207"
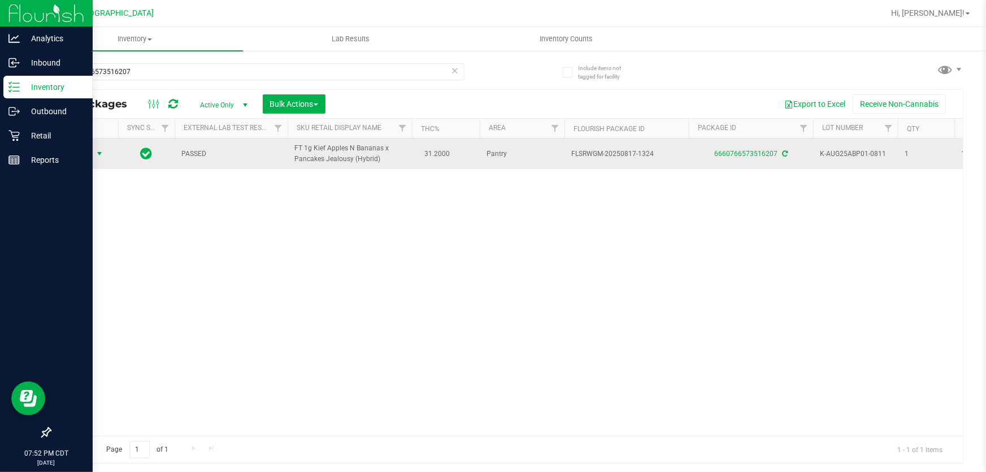
click at [101, 154] on span "select" at bounding box center [99, 153] width 9 height 9
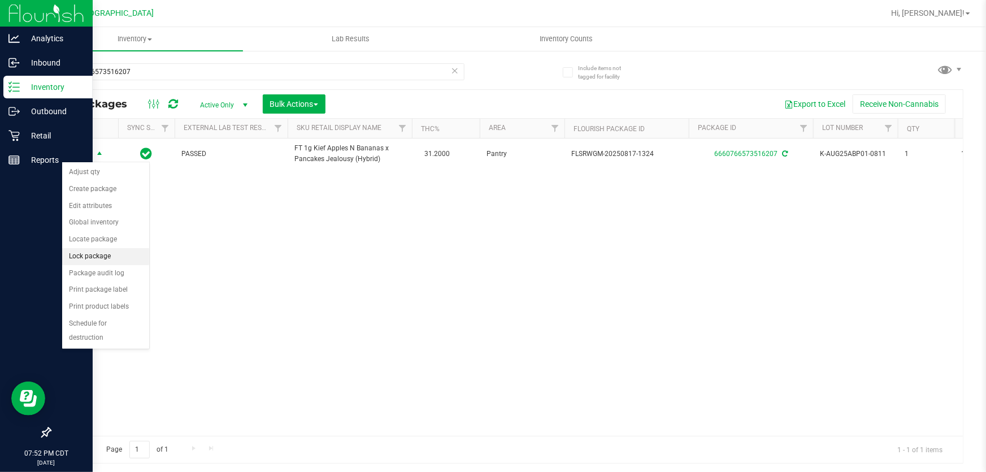
click at [115, 254] on li "Lock package" at bounding box center [105, 256] width 87 height 17
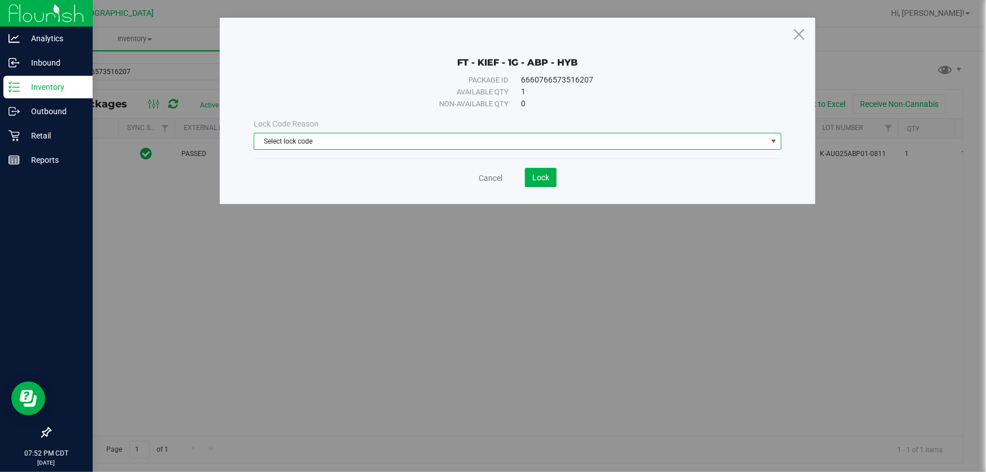
click at [380, 142] on span "Select lock code" at bounding box center [510, 141] width 513 height 16
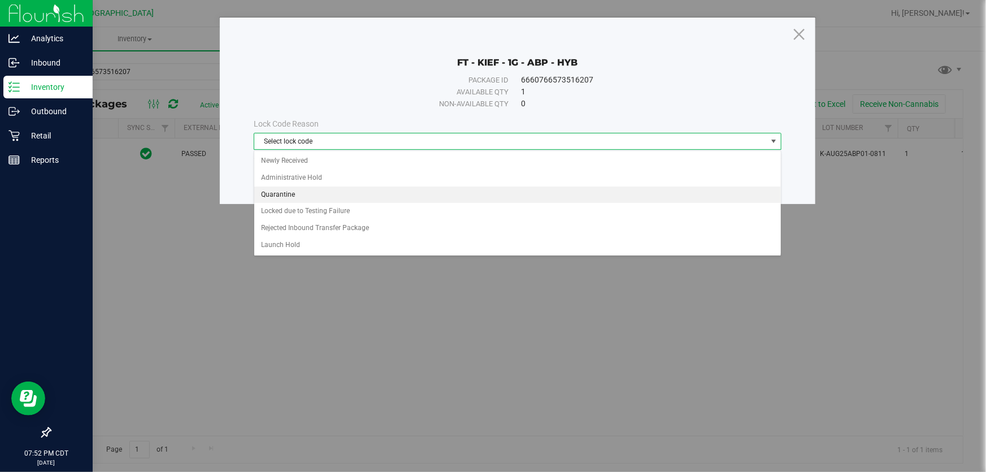
click at [340, 191] on li "Quarantine" at bounding box center [517, 195] width 527 height 17
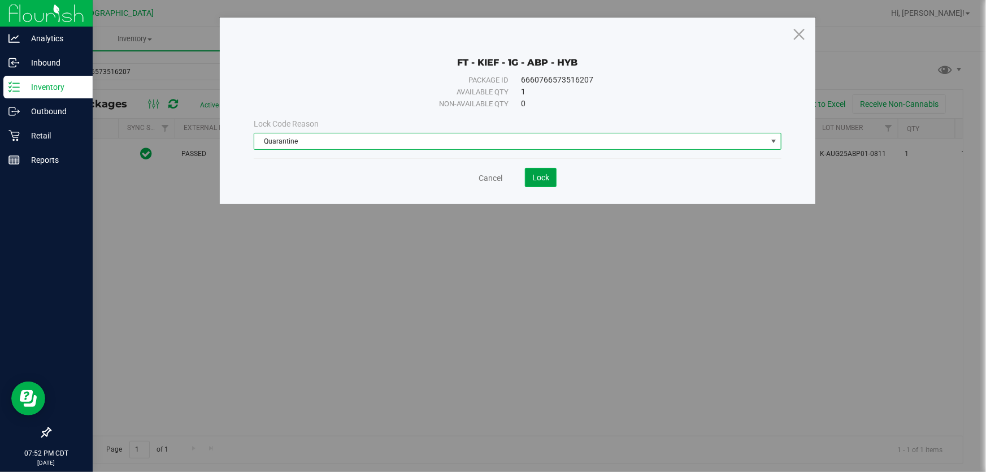
click at [542, 177] on span "Lock" at bounding box center [540, 177] width 17 height 9
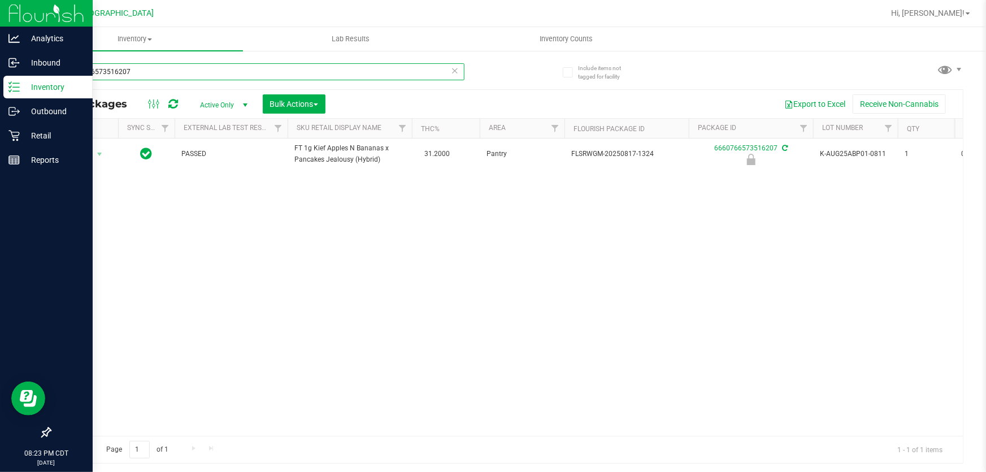
drag, startPoint x: 170, startPoint y: 76, endPoint x: 0, endPoint y: 93, distance: 170.5
click at [0, 93] on div "Analytics Inbound Inventory Outbound Retail Reports 08:23 PM CDT 09/25/2025 09/…" at bounding box center [493, 236] width 986 height 472
type input "kief"
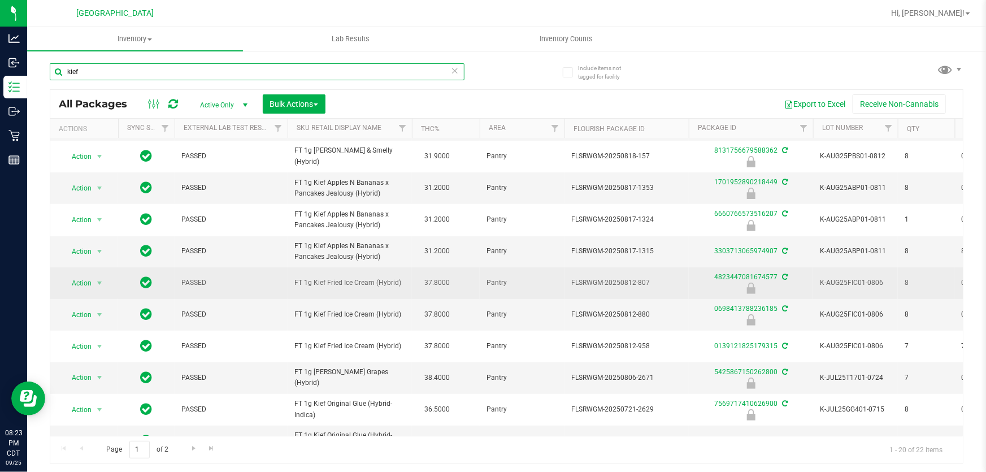
scroll to position [257, 0]
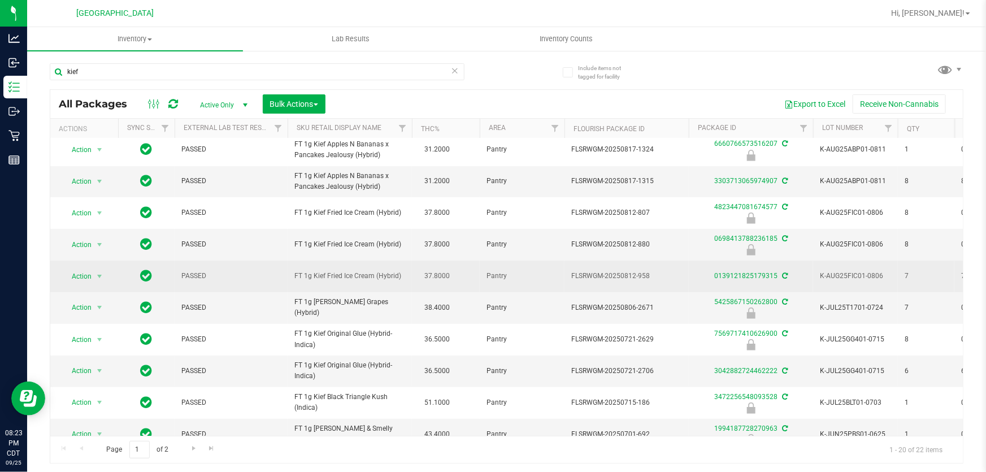
drag, startPoint x: 404, startPoint y: 254, endPoint x: 295, endPoint y: 259, distance: 108.7
click at [295, 261] on td "FT 1g Kief Fried Ice Cream (Hybrid)" at bounding box center [350, 276] width 124 height 31
copy span "FT 1g Kief Fried Ice Cream (Hybrid)"
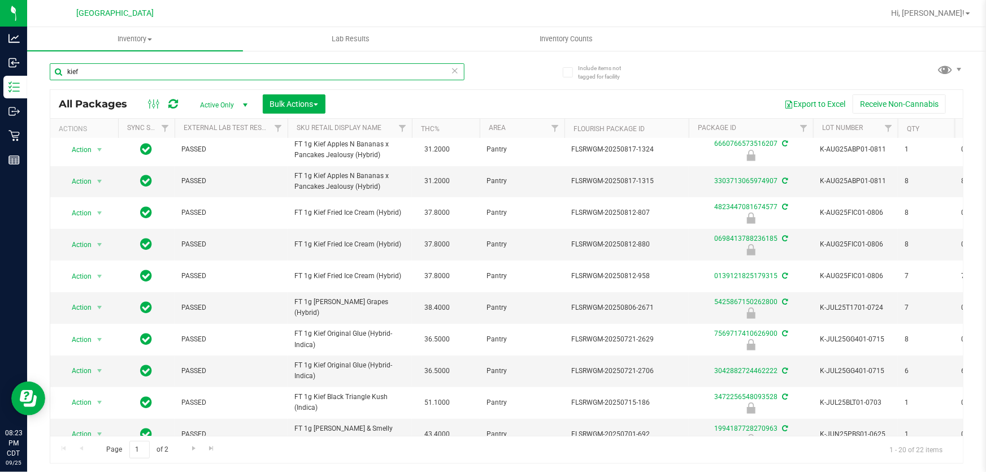
click at [367, 68] on input "kief" at bounding box center [257, 71] width 415 height 17
click at [460, 71] on input "kief" at bounding box center [257, 71] width 415 height 17
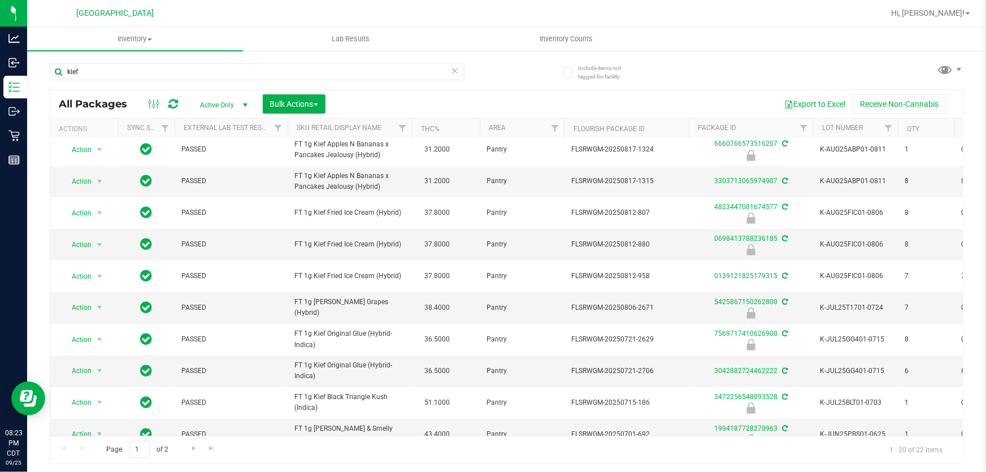
click at [458, 71] on icon at bounding box center [455, 70] width 8 height 14
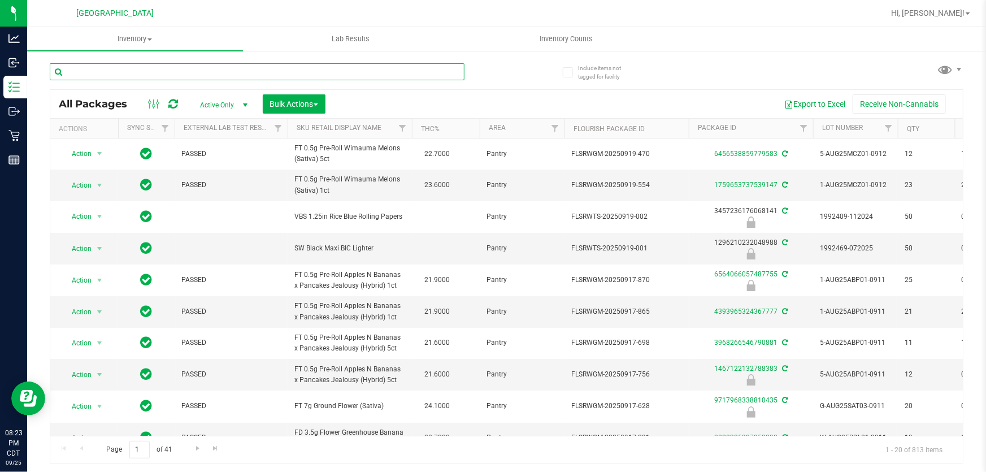
paste input "FT 1g Kief Fried Ice Cream (Hybrid)"
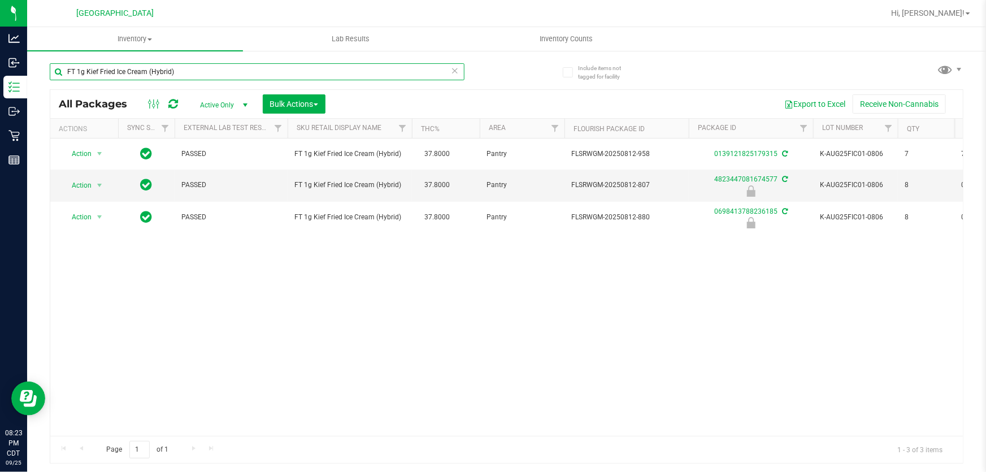
type input "FT 1g Kief Fried Ice Cream (Hybrid)"
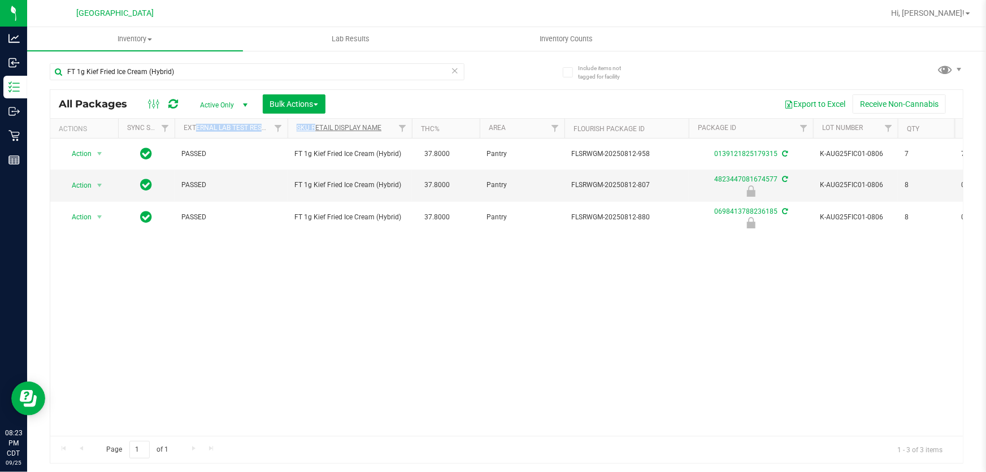
drag, startPoint x: 194, startPoint y: 120, endPoint x: 313, endPoint y: 125, distance: 118.8
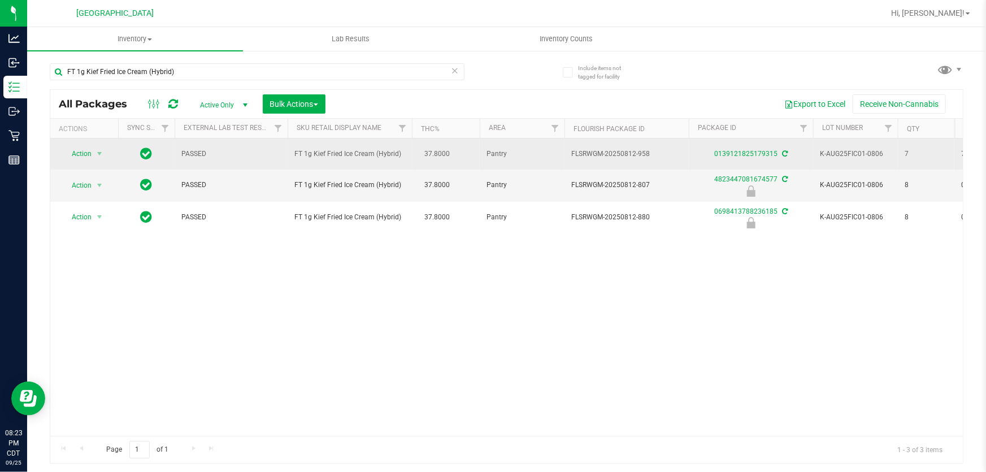
drag, startPoint x: 404, startPoint y: 138, endPoint x: 410, endPoint y: 139, distance: 6.2
click at [410, 139] on td "FT 1g Kief Fried Ice Cream (Hybrid)" at bounding box center [350, 153] width 124 height 31
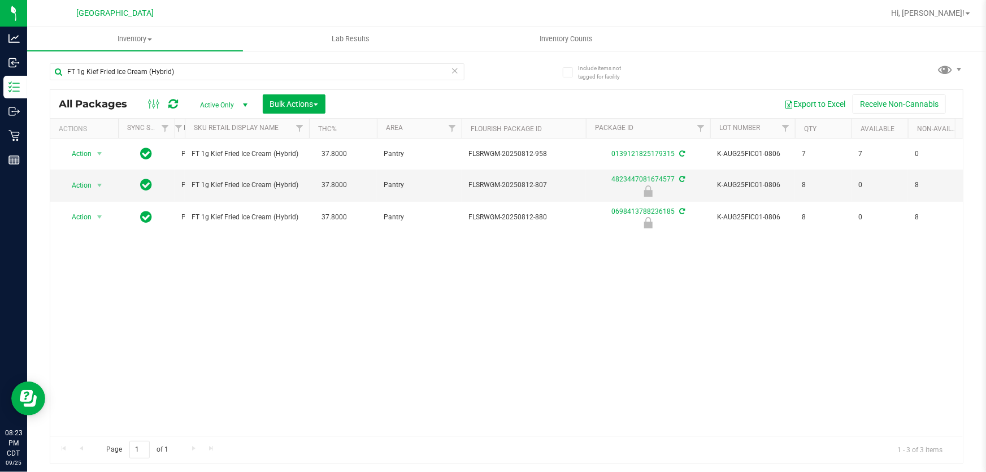
drag, startPoint x: 288, startPoint y: 128, endPoint x: 175, endPoint y: 128, distance: 113.1
click at [165, 125] on div "Actions Sync Status External Lab Test Result Sku Retail Display Name THC% Area …" at bounding box center [503, 128] width 906 height 19
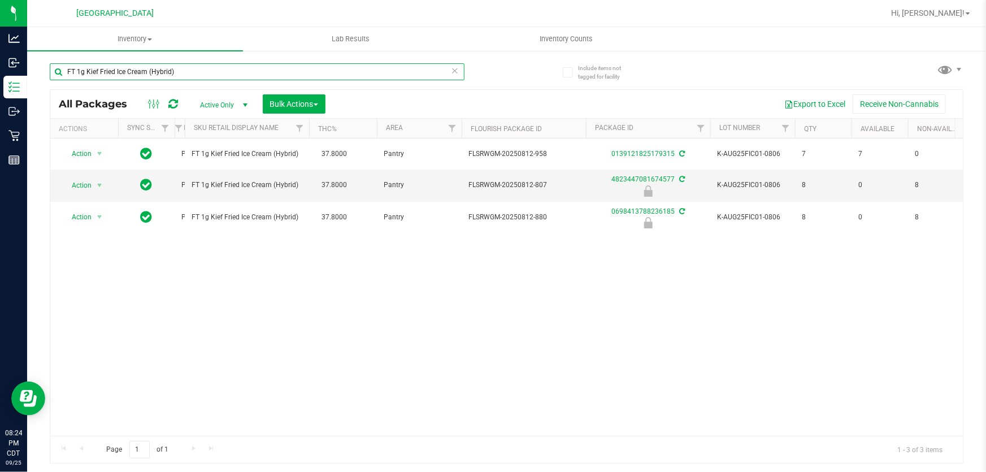
click at [447, 65] on input "FT 1g Kief Fried Ice Cream (Hybrid)" at bounding box center [257, 71] width 415 height 17
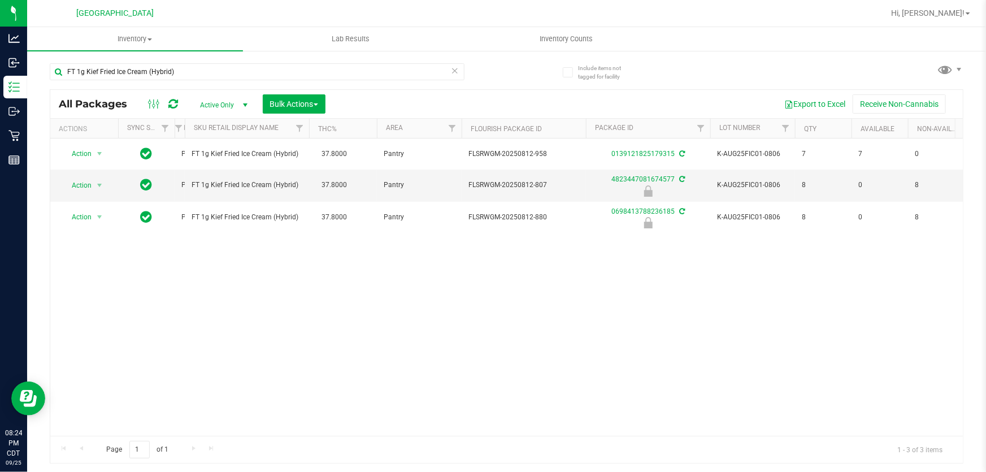
click at [454, 71] on icon at bounding box center [455, 70] width 8 height 14
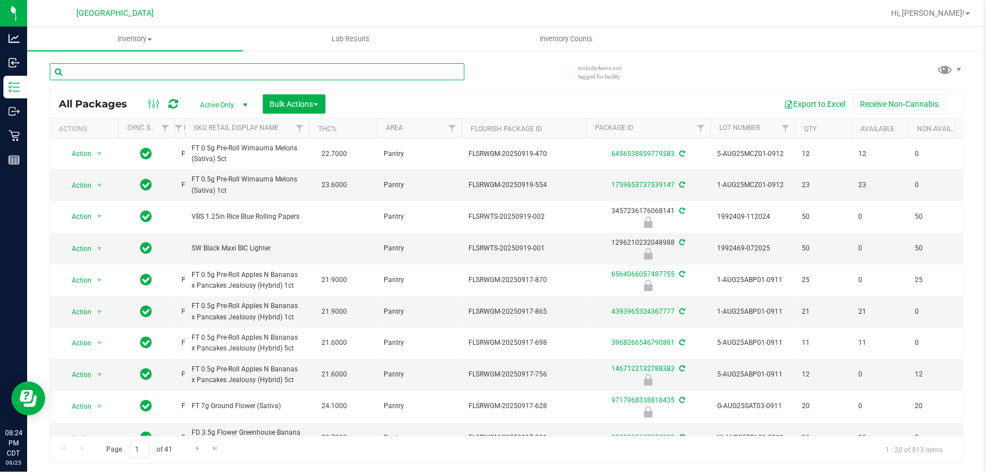
click at [358, 68] on input "text" at bounding box center [257, 71] width 415 height 17
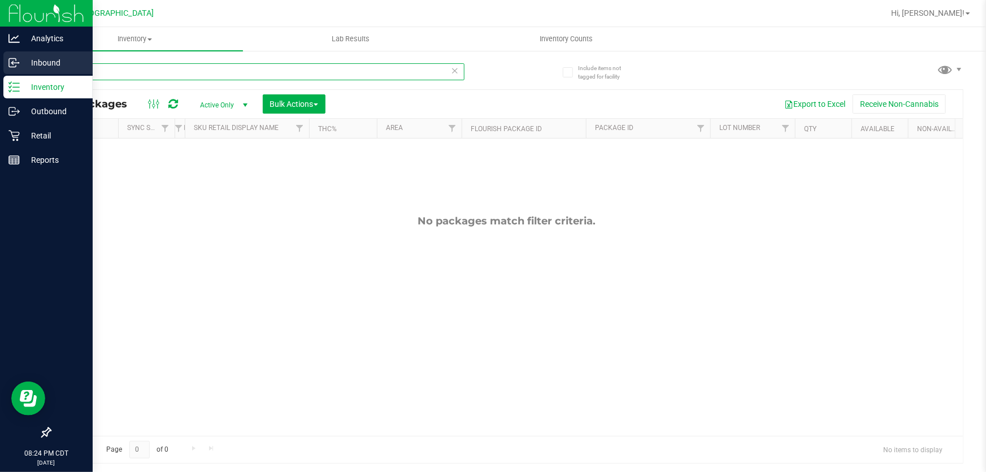
drag, startPoint x: 259, startPoint y: 63, endPoint x: 0, endPoint y: 64, distance: 258.9
click at [0, 64] on div "Analytics Inbound Inventory Outbound Retail Reports 08:24 PM CDT 09/25/2025 09/…" at bounding box center [493, 236] width 986 height 472
type input "kief"
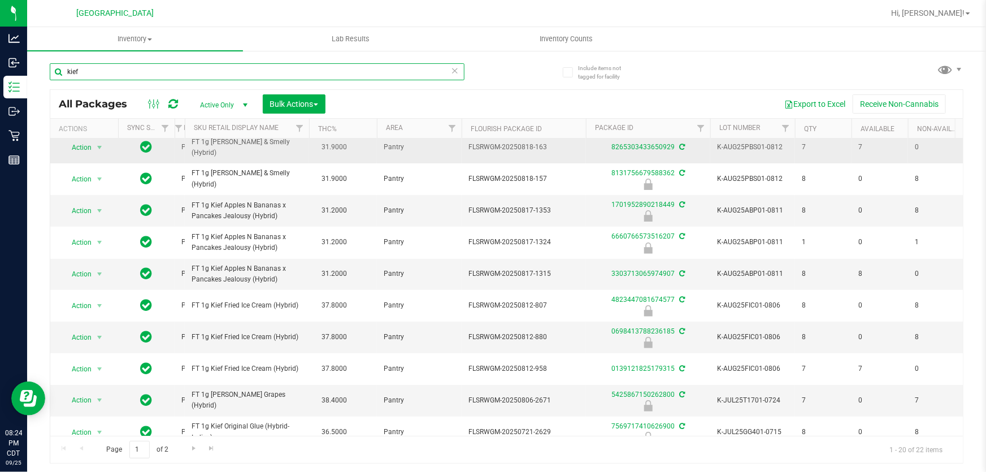
scroll to position [205, 0]
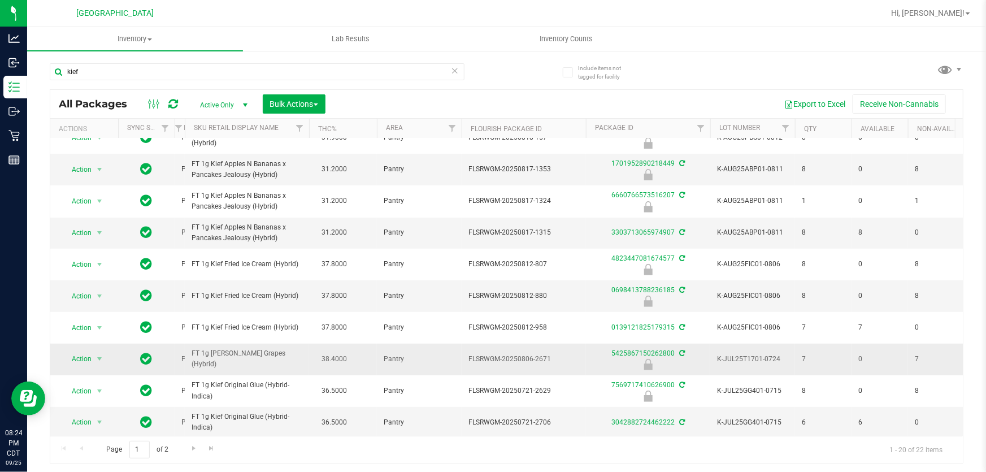
drag, startPoint x: 301, startPoint y: 334, endPoint x: 193, endPoint y: 334, distance: 108.0
click at [193, 348] on span "FT 1g [PERSON_NAME] Grapes (Hybrid)" at bounding box center [247, 358] width 111 height 21
copy span "FT 1g [PERSON_NAME] Grapes (Hybrid)"
click at [458, 67] on icon at bounding box center [455, 70] width 8 height 14
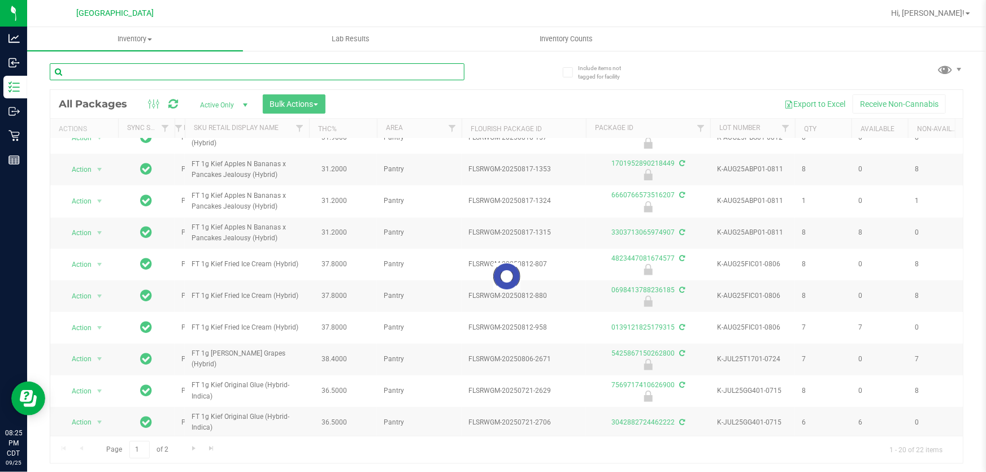
click at [426, 72] on input "text" at bounding box center [257, 71] width 415 height 17
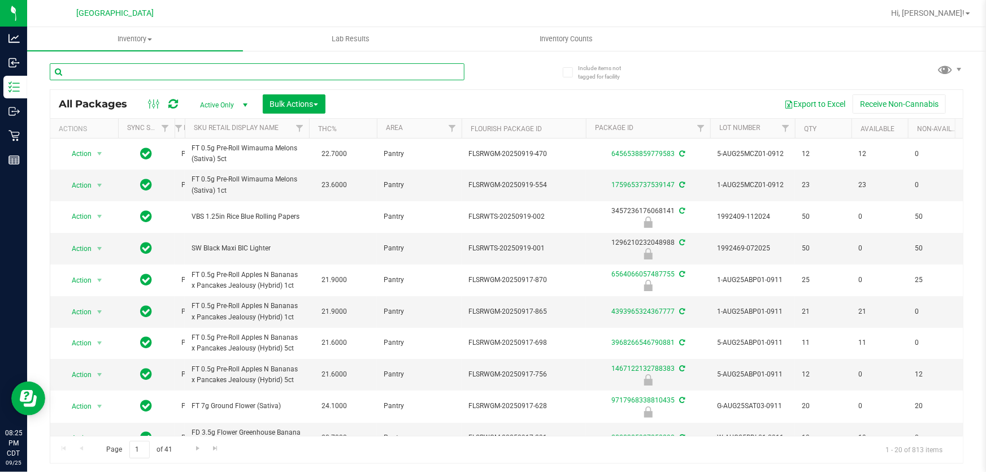
paste input "FT 1g [PERSON_NAME] Grapes (Hybrid)"
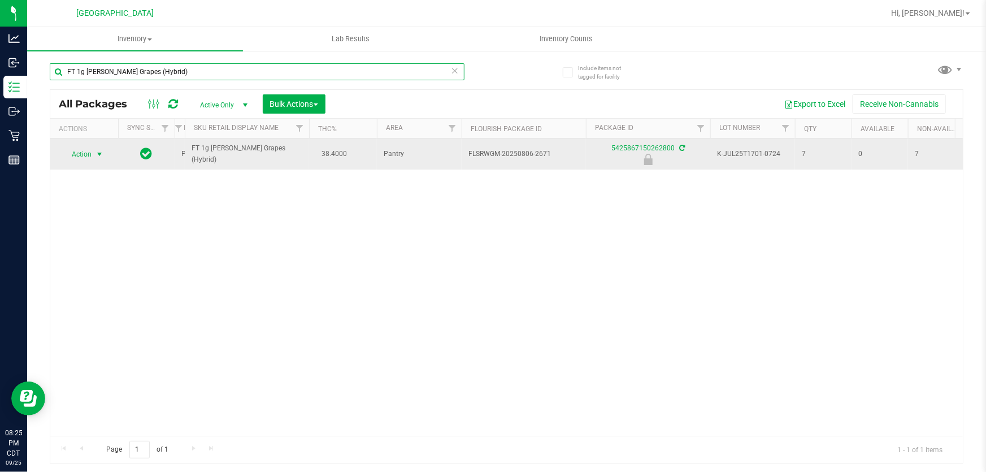
type input "FT 1g [PERSON_NAME] Grapes (Hybrid)"
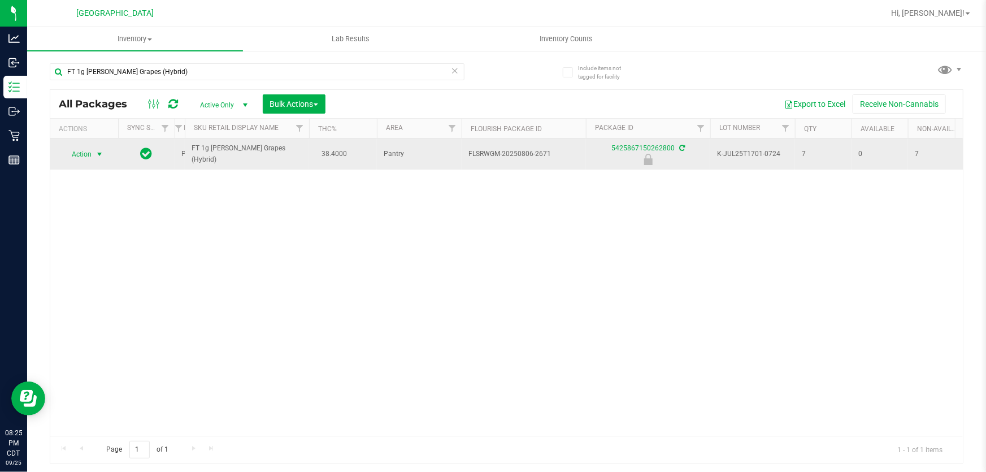
click at [88, 151] on span "Action" at bounding box center [77, 154] width 31 height 16
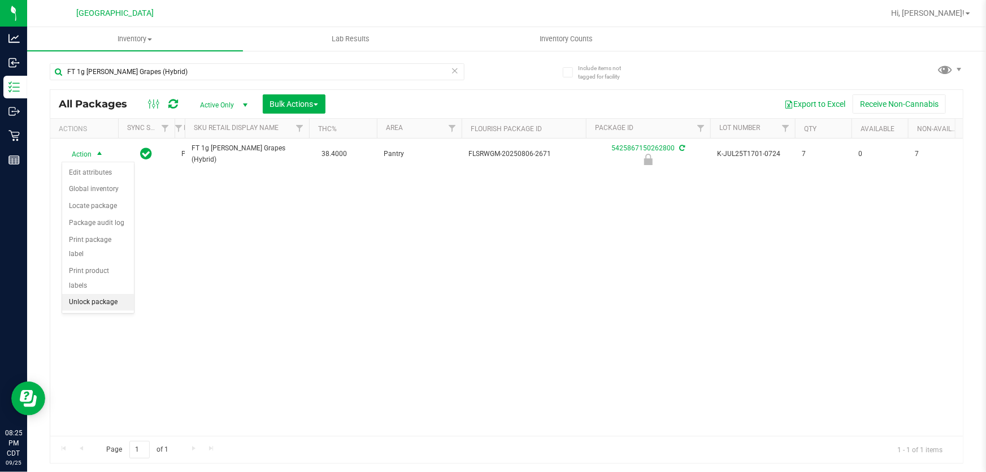
click at [104, 294] on li "Unlock package" at bounding box center [98, 302] width 72 height 17
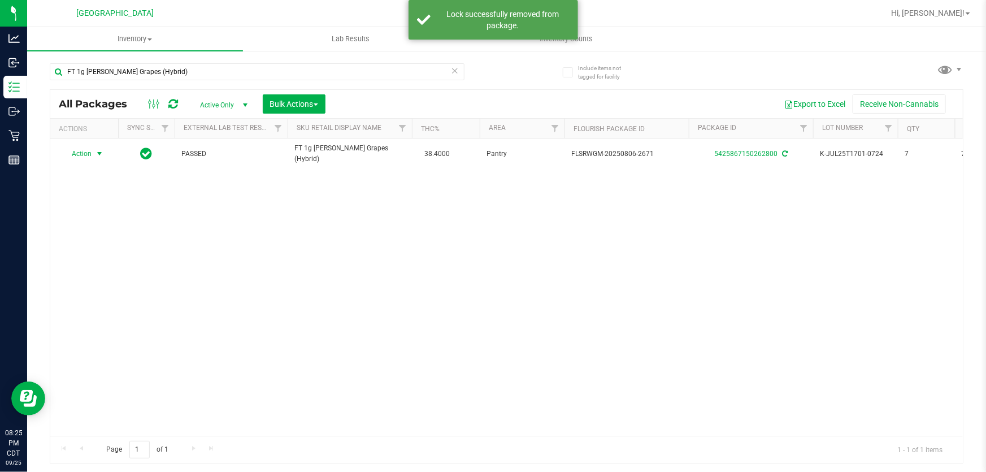
click at [77, 149] on span "Action" at bounding box center [77, 154] width 31 height 16
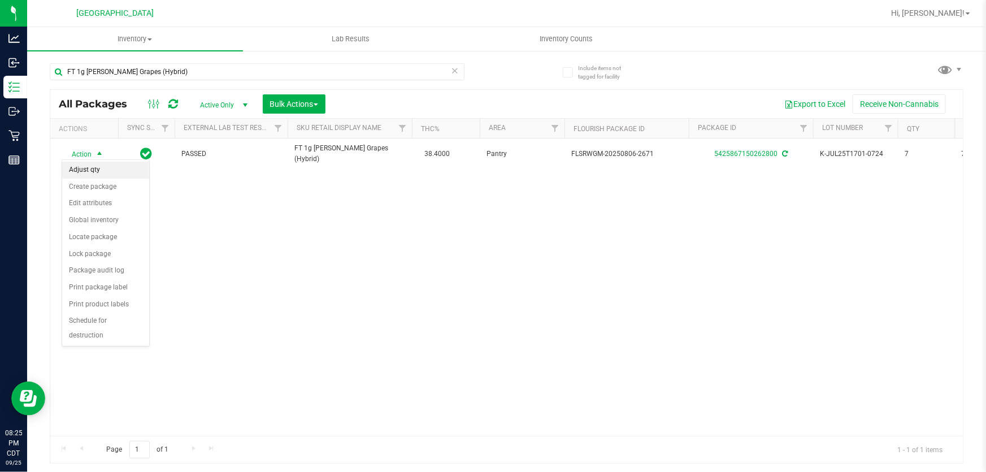
click at [96, 173] on li "Adjust qty" at bounding box center [105, 170] width 87 height 17
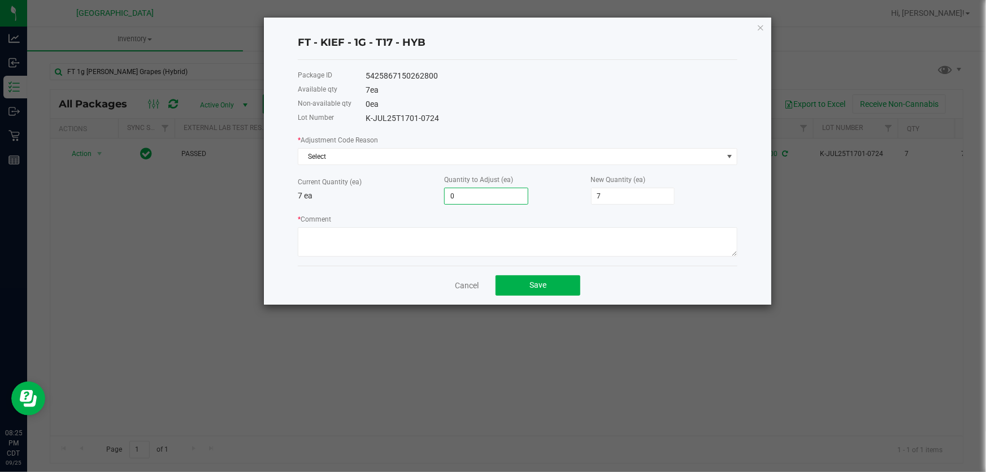
type input "8"
type input "15"
click at [383, 244] on textarea "* Comment" at bounding box center [518, 241] width 440 height 29
type input "1"
type input "8"
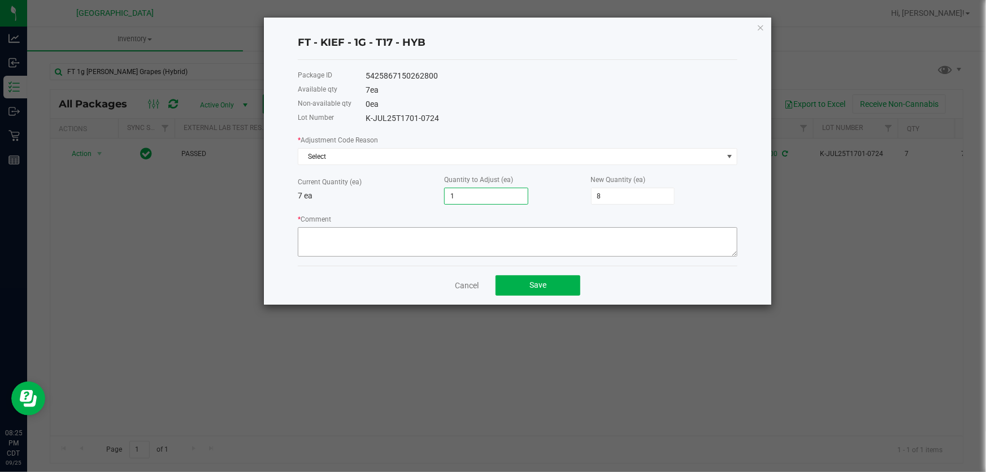
type input "1"
click at [402, 232] on textarea "* Comment" at bounding box center [518, 241] width 440 height 29
click at [396, 164] on span "Select" at bounding box center [510, 157] width 425 height 16
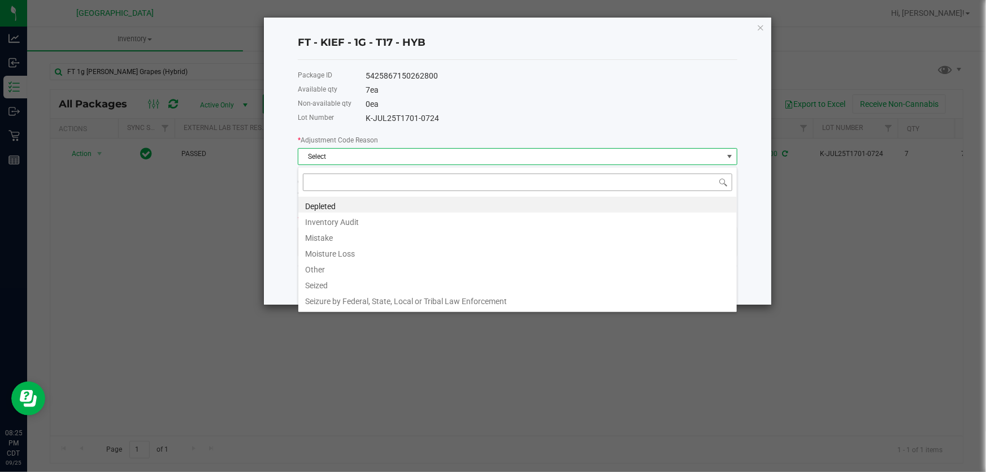
scroll to position [17, 440]
click at [370, 225] on li "Inventory Audit" at bounding box center [517, 221] width 439 height 16
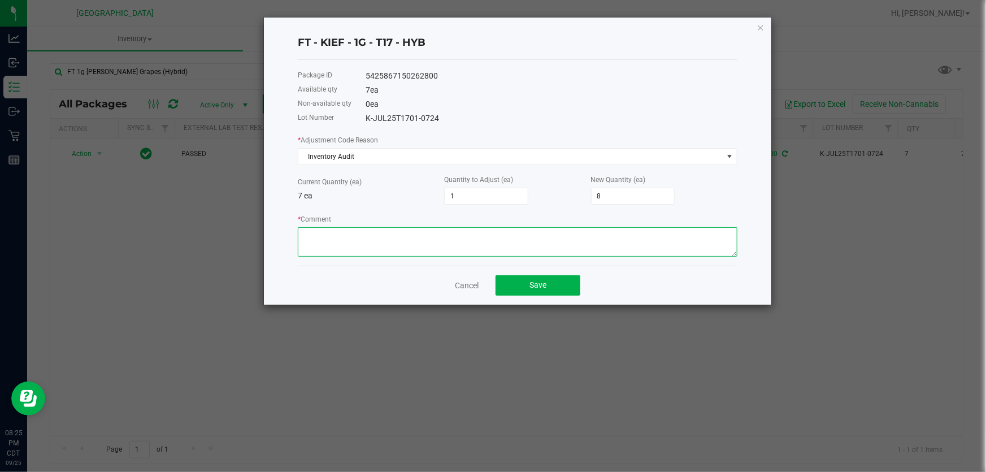
click at [374, 238] on textarea "* Comment" at bounding box center [518, 241] width 440 height 29
drag, startPoint x: 482, startPoint y: 239, endPoint x: 542, endPoint y: 16, distance: 230.6
click at [542, 16] on ngb-modal-window "FT - KIEF - 1G - T17 - HYB Package ID 5425867150262800 Available qty 7 ea Non-a…" at bounding box center [497, 236] width 995 height 472
click at [479, 236] on textarea "* Comment" at bounding box center [518, 241] width 440 height 29
click at [534, 246] on textarea "* Comment" at bounding box center [518, 241] width 440 height 29
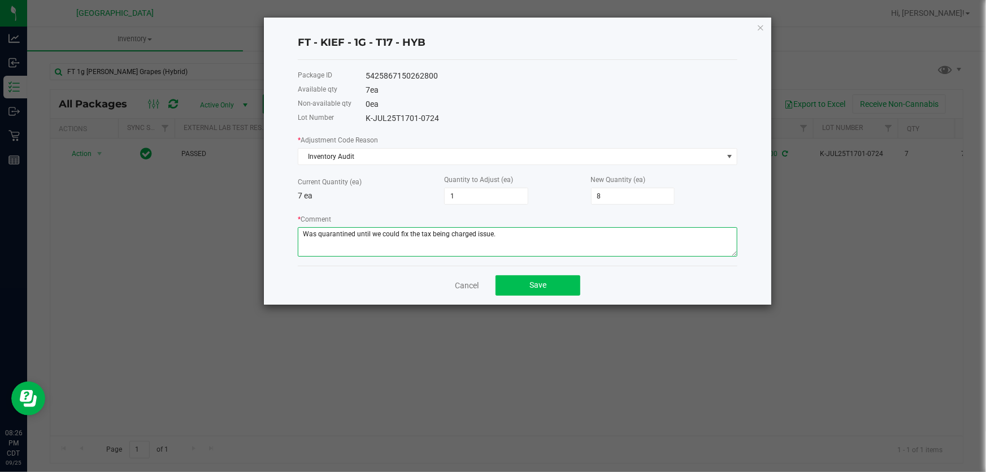
type textarea "Was quarantined until we could fix the tax being charged issue."
click at [556, 293] on button "Save" at bounding box center [538, 285] width 85 height 20
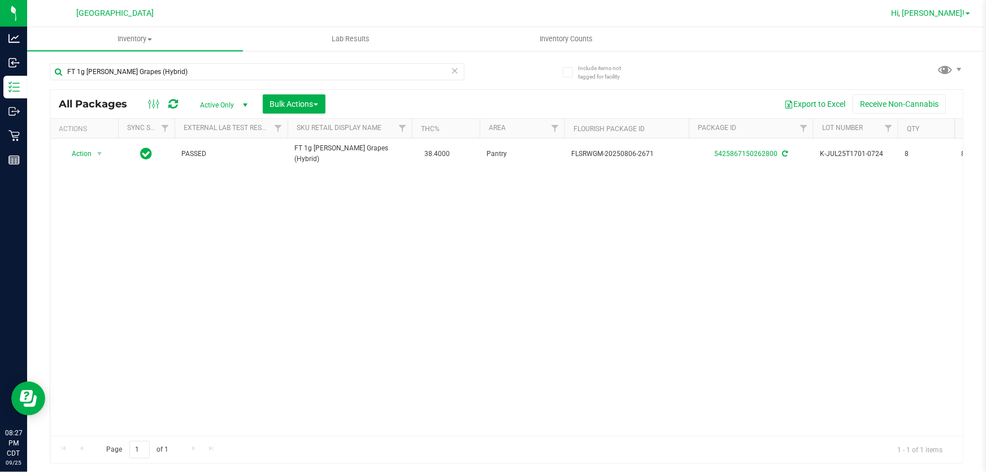
click at [942, 17] on span "Hi, [PERSON_NAME]!" at bounding box center [927, 12] width 73 height 9
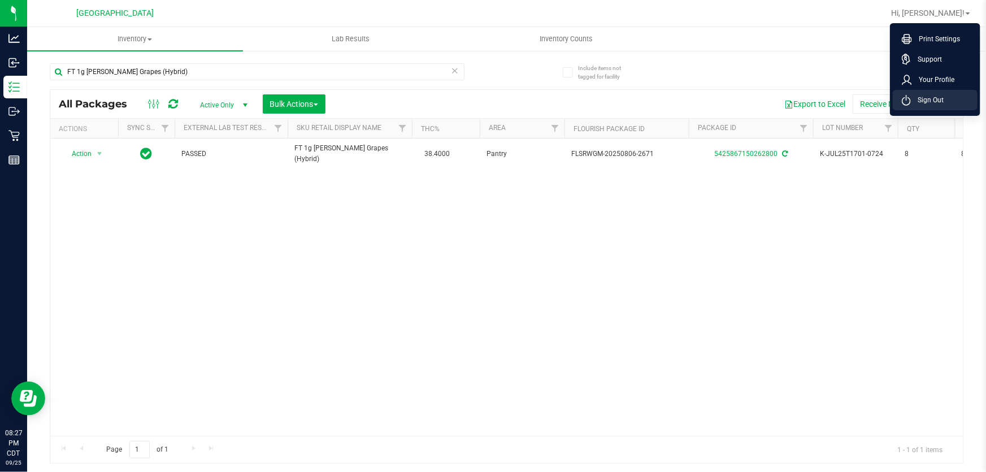
click at [929, 103] on span "Sign Out" at bounding box center [927, 99] width 33 height 11
